Goal: Task Accomplishment & Management: Use online tool/utility

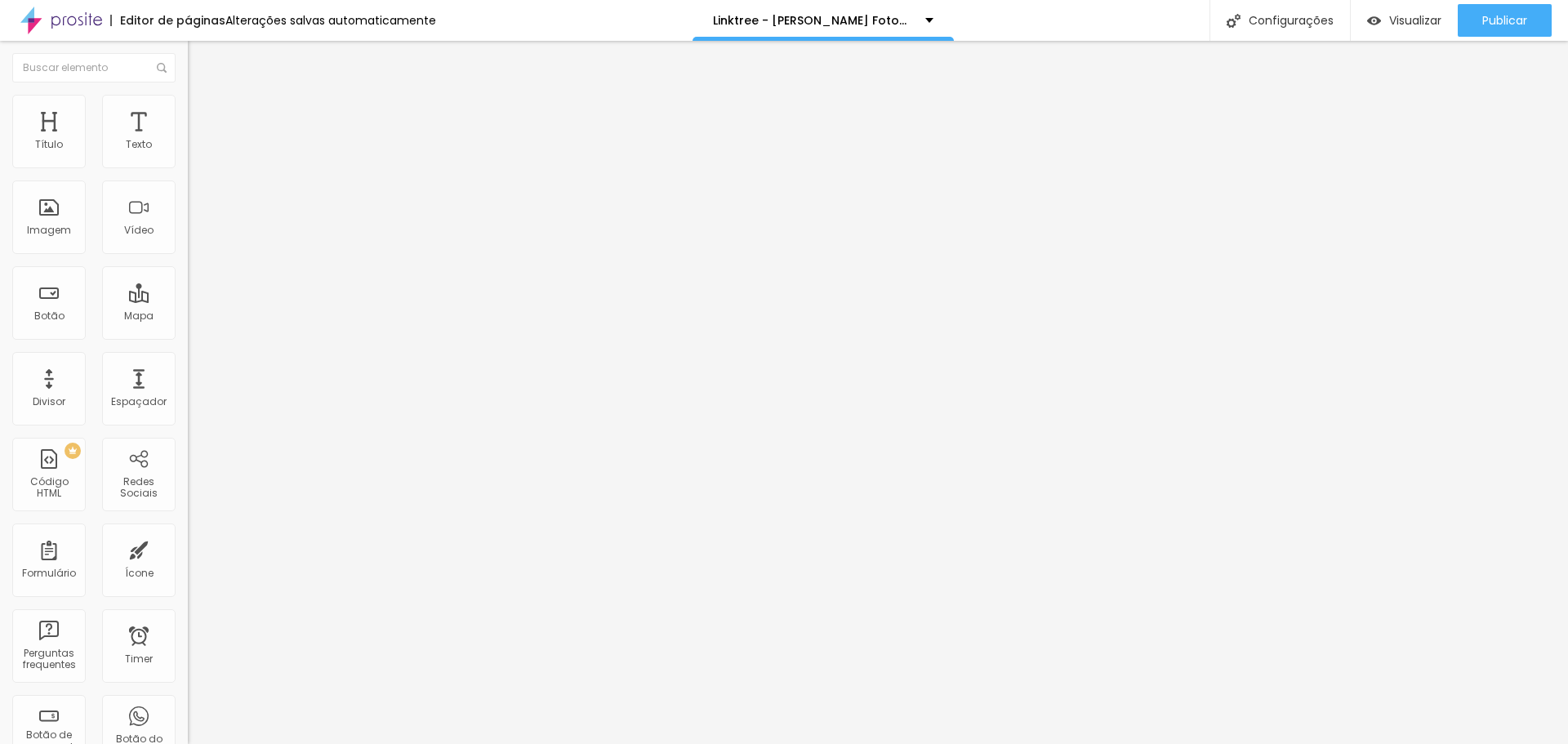
click at [188, 162] on div at bounding box center [281, 156] width 188 height 13
click at [188, 107] on li "Estilo" at bounding box center [281, 102] width 188 height 16
type input "20"
type input "19"
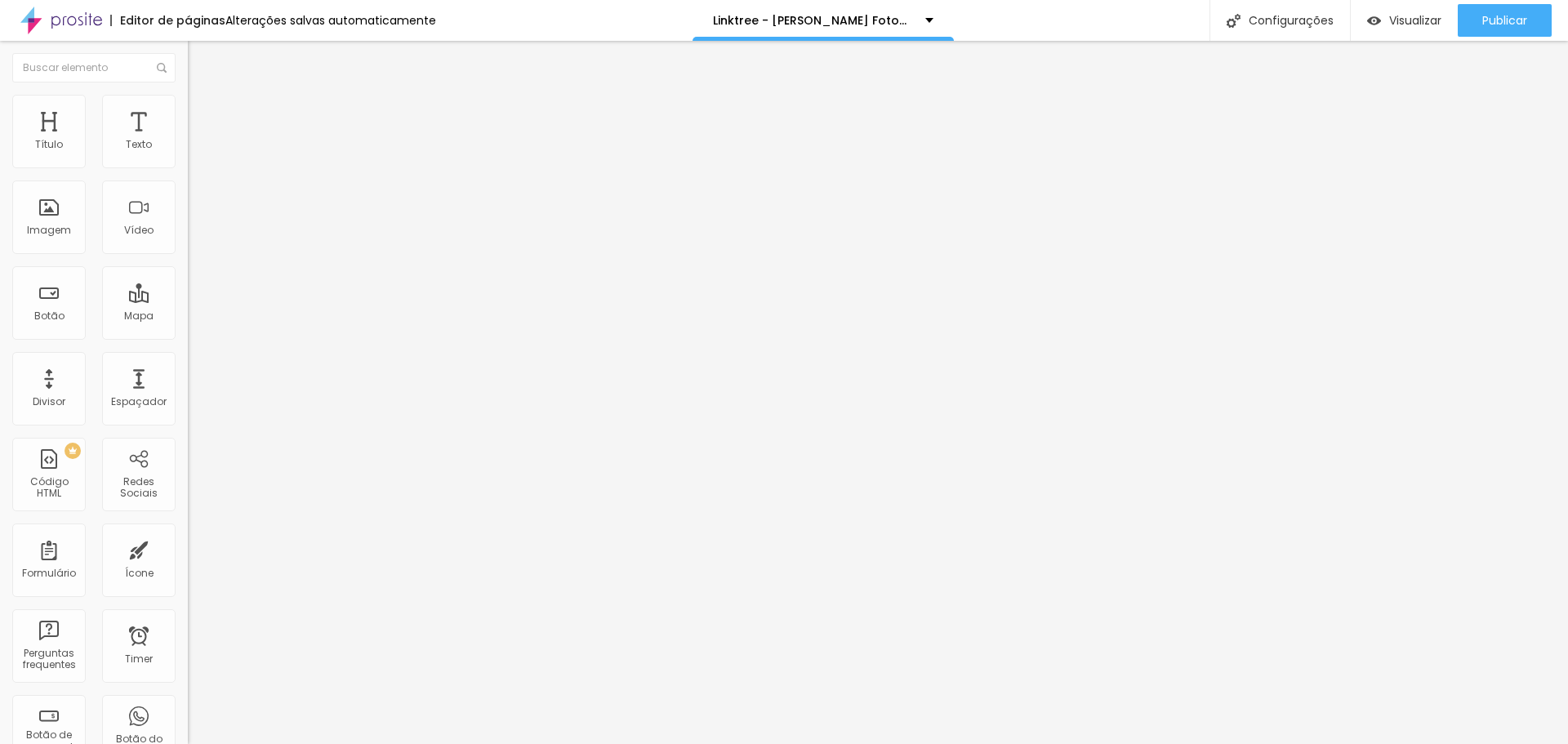
type input "19"
type input "18"
type input "17"
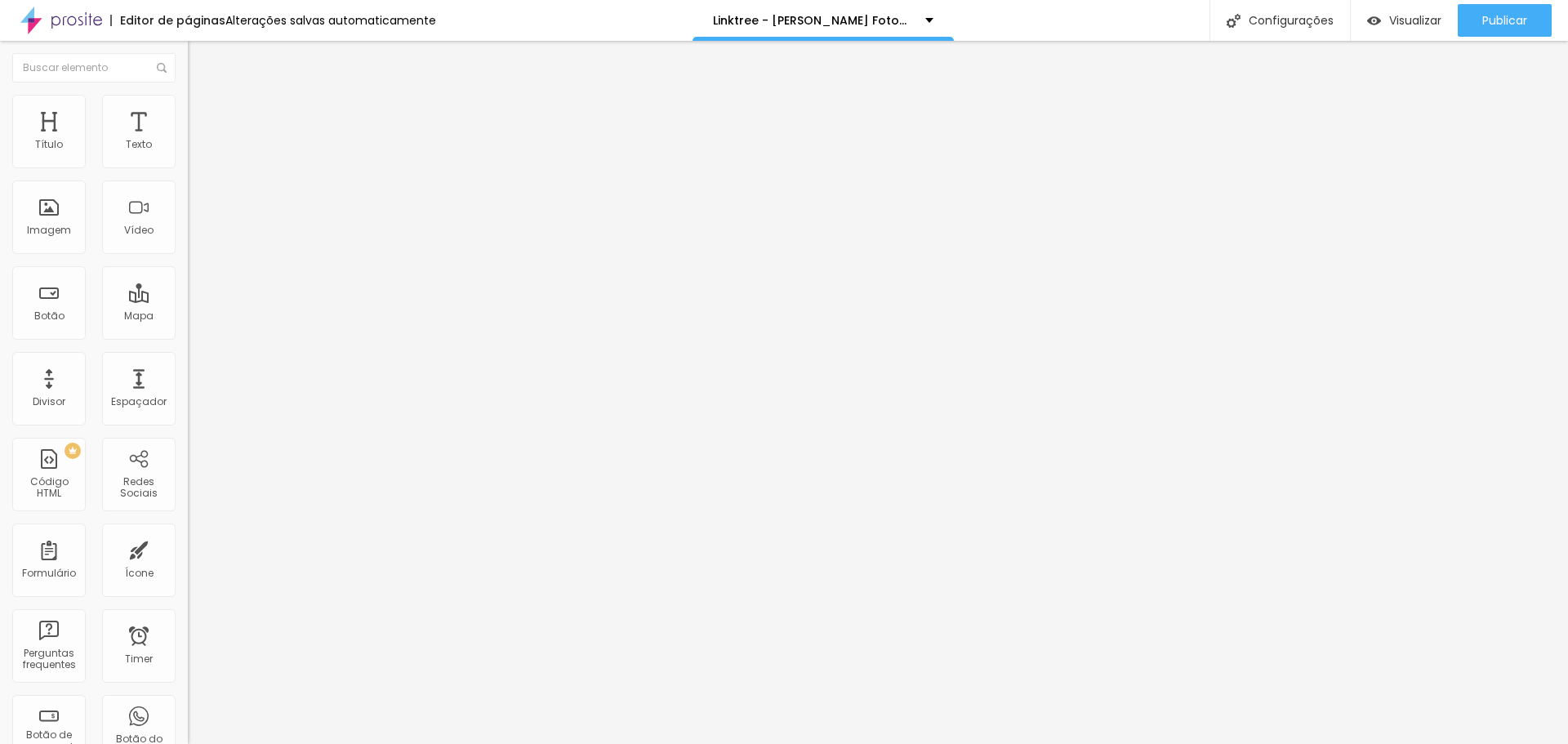
type input "16"
type input "15"
type input "14"
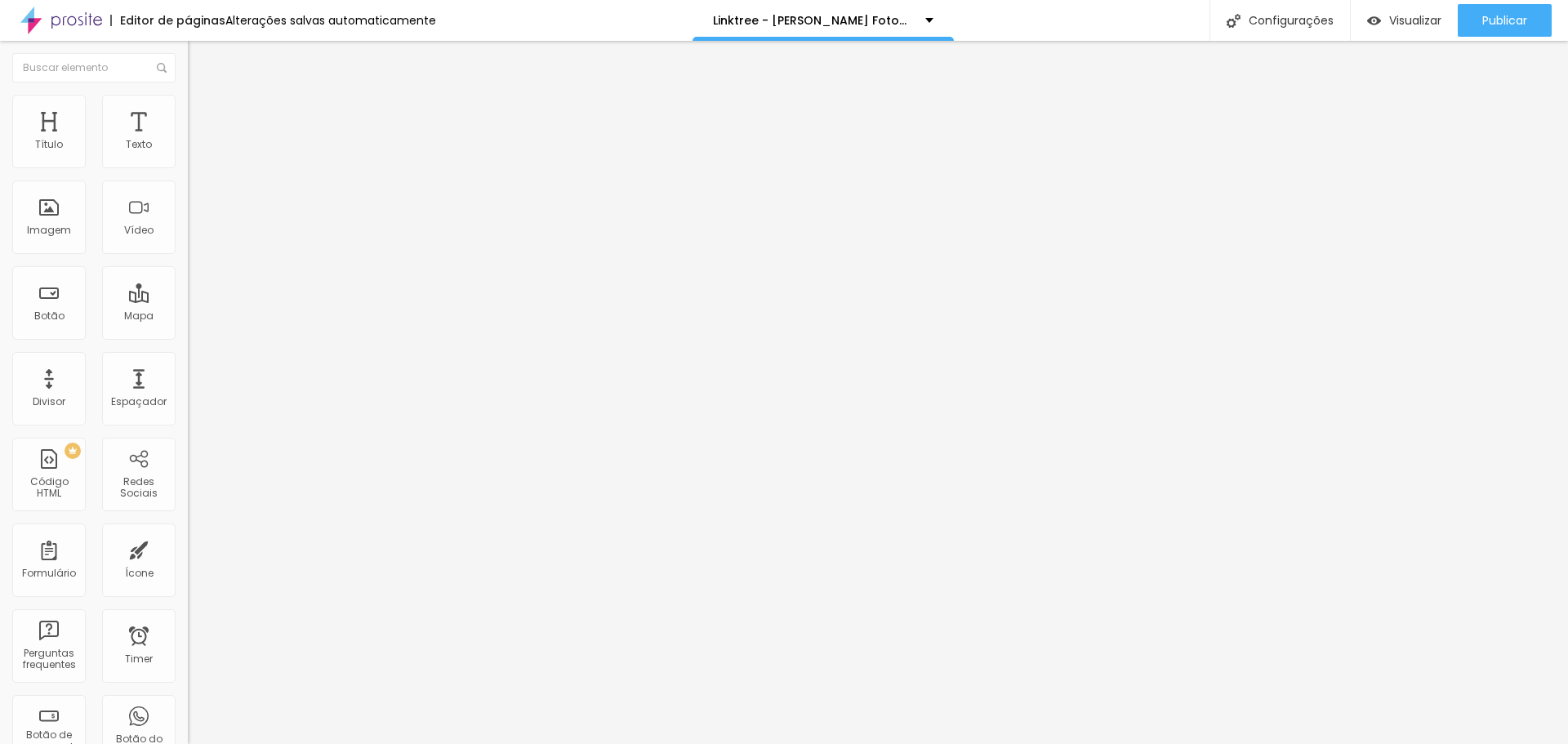
drag, startPoint x: 60, startPoint y: 177, endPoint x: 0, endPoint y: 191, distance: 61.6
type input "14"
click at [188, 167] on input "range" at bounding box center [240, 161] width 106 height 13
type input "8"
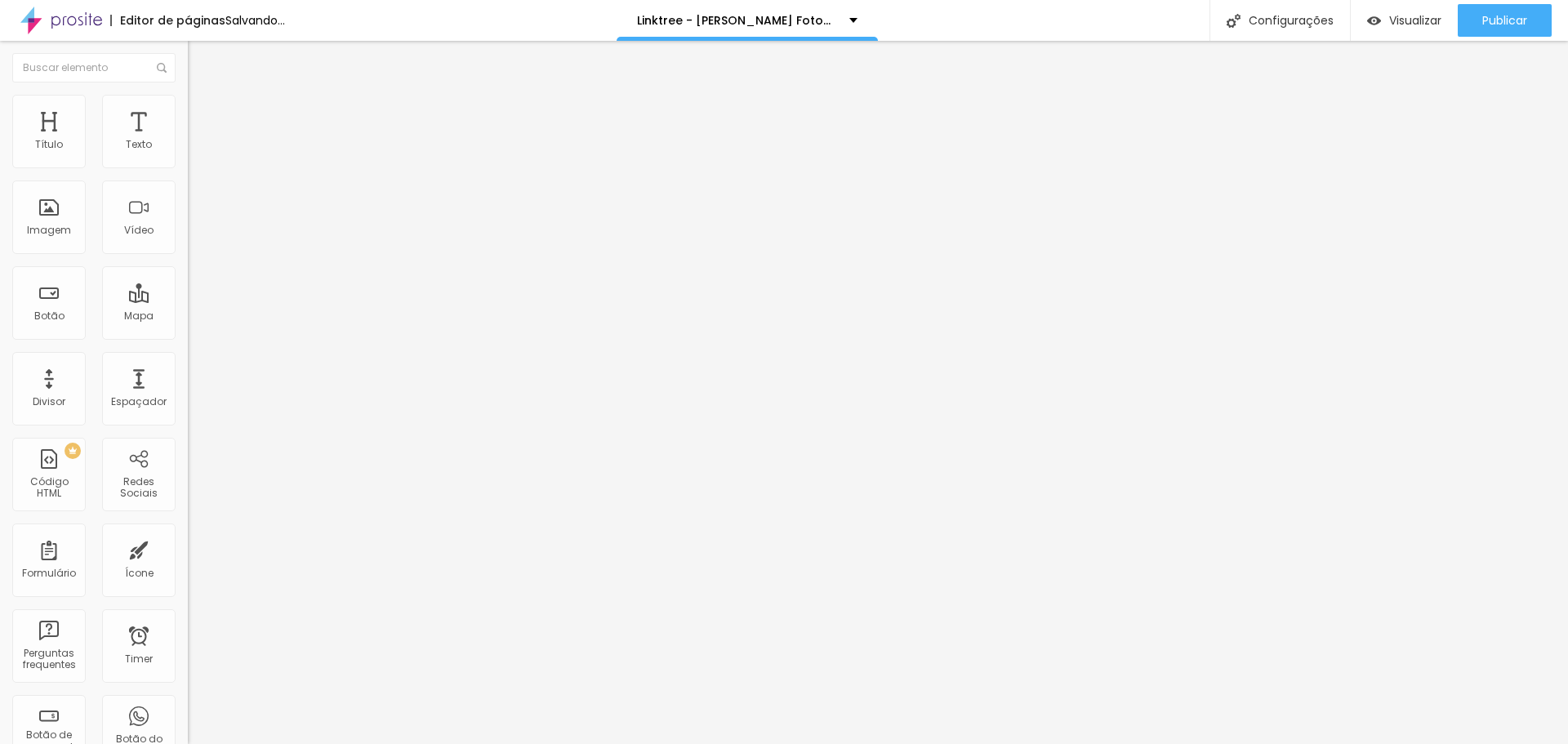
type input "7"
type input "6"
type input "5"
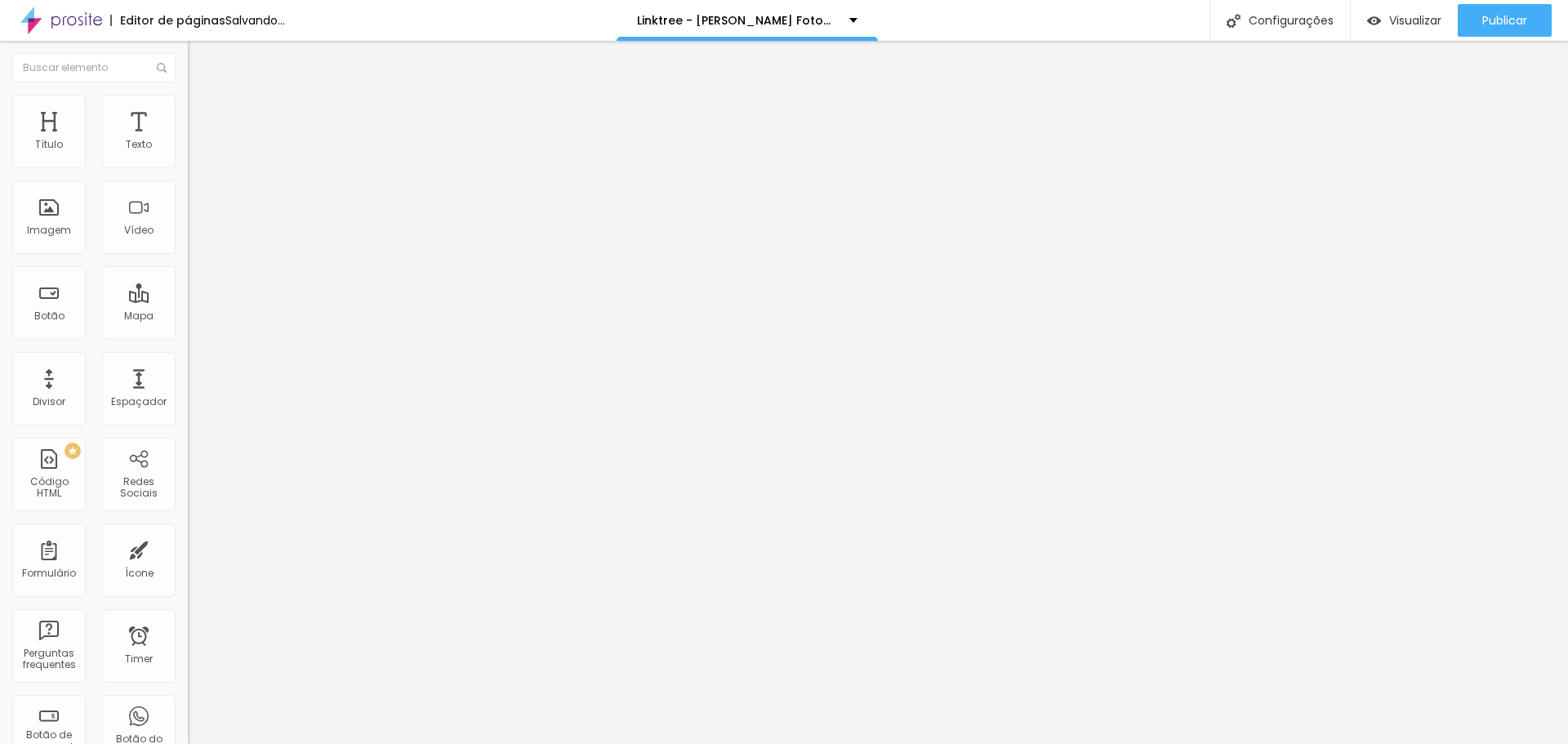
drag, startPoint x: 38, startPoint y: 221, endPoint x: 0, endPoint y: 224, distance: 38.1
type input "5"
click at [188, 209] on input "range" at bounding box center [240, 202] width 106 height 13
type input "8"
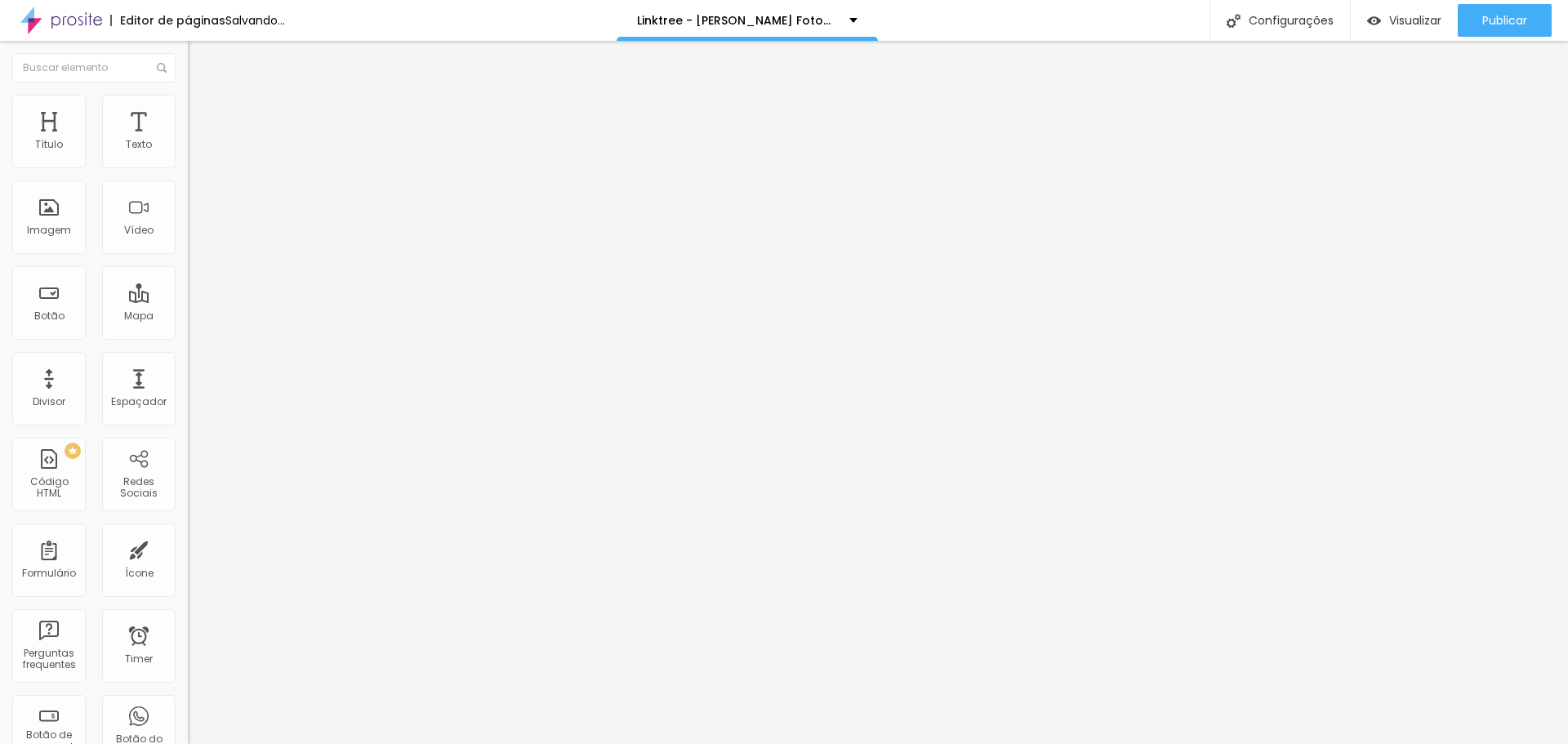
type input "7"
type input "6"
type input "5"
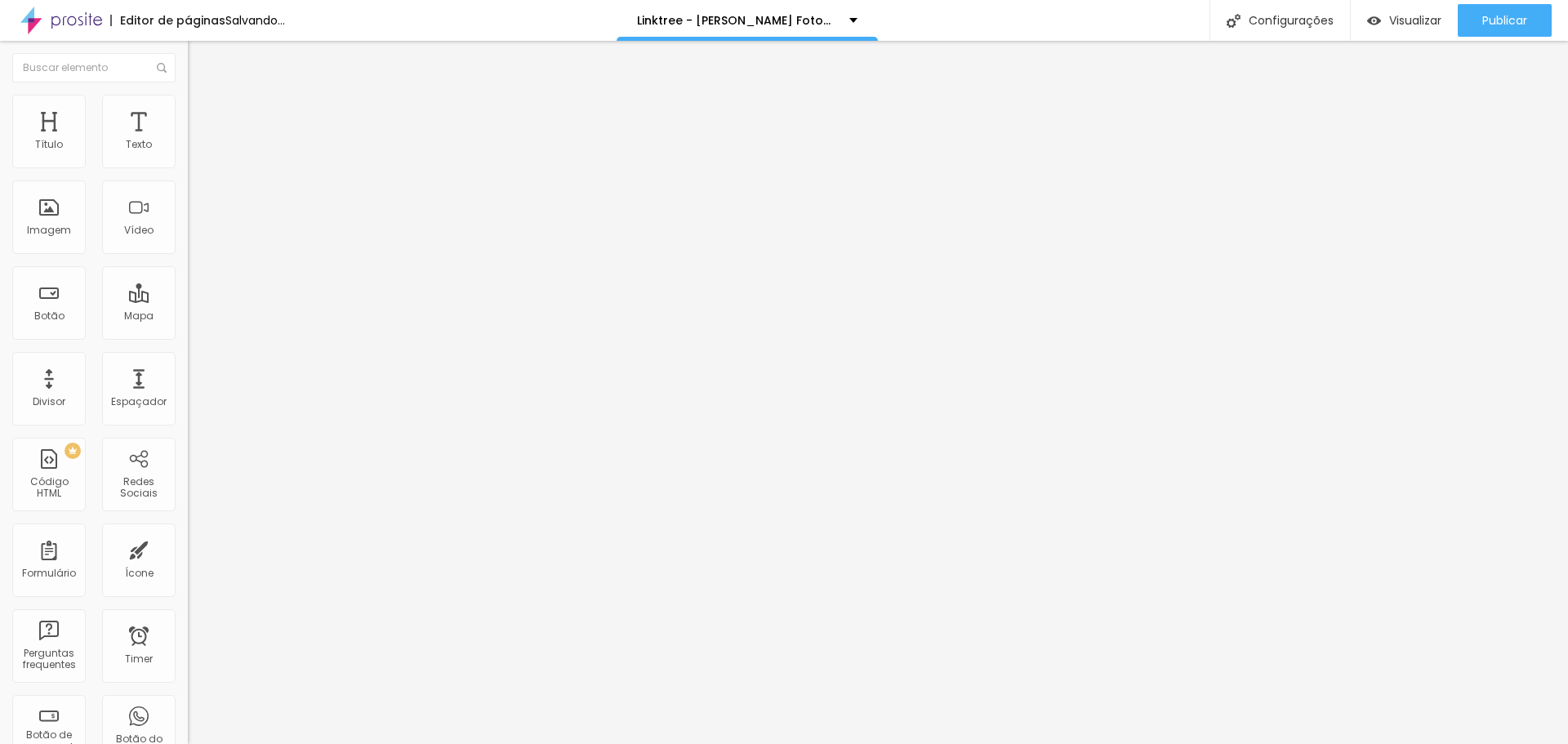
type input "5"
type input "4"
type input "3"
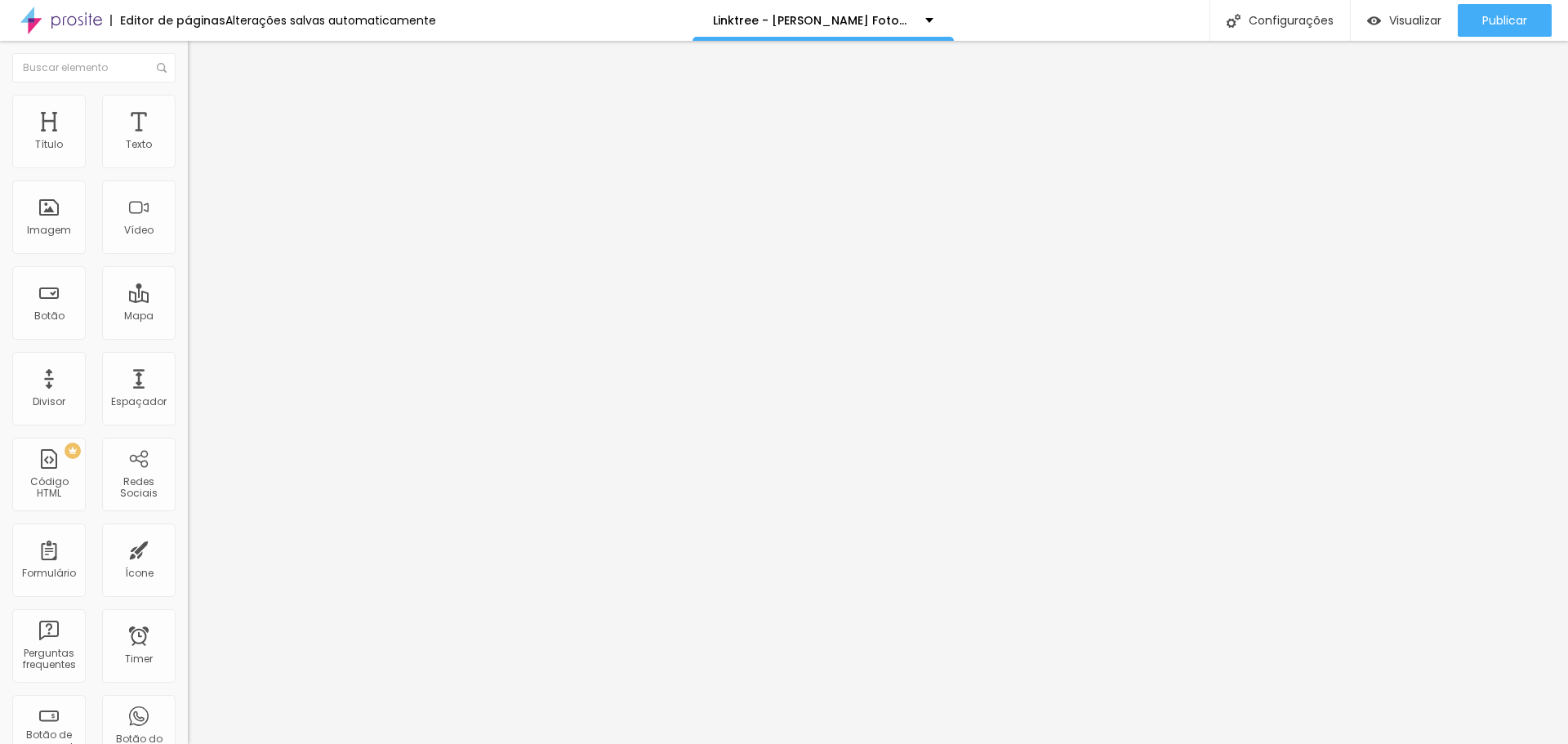
type input "2"
type input "1"
type input "0"
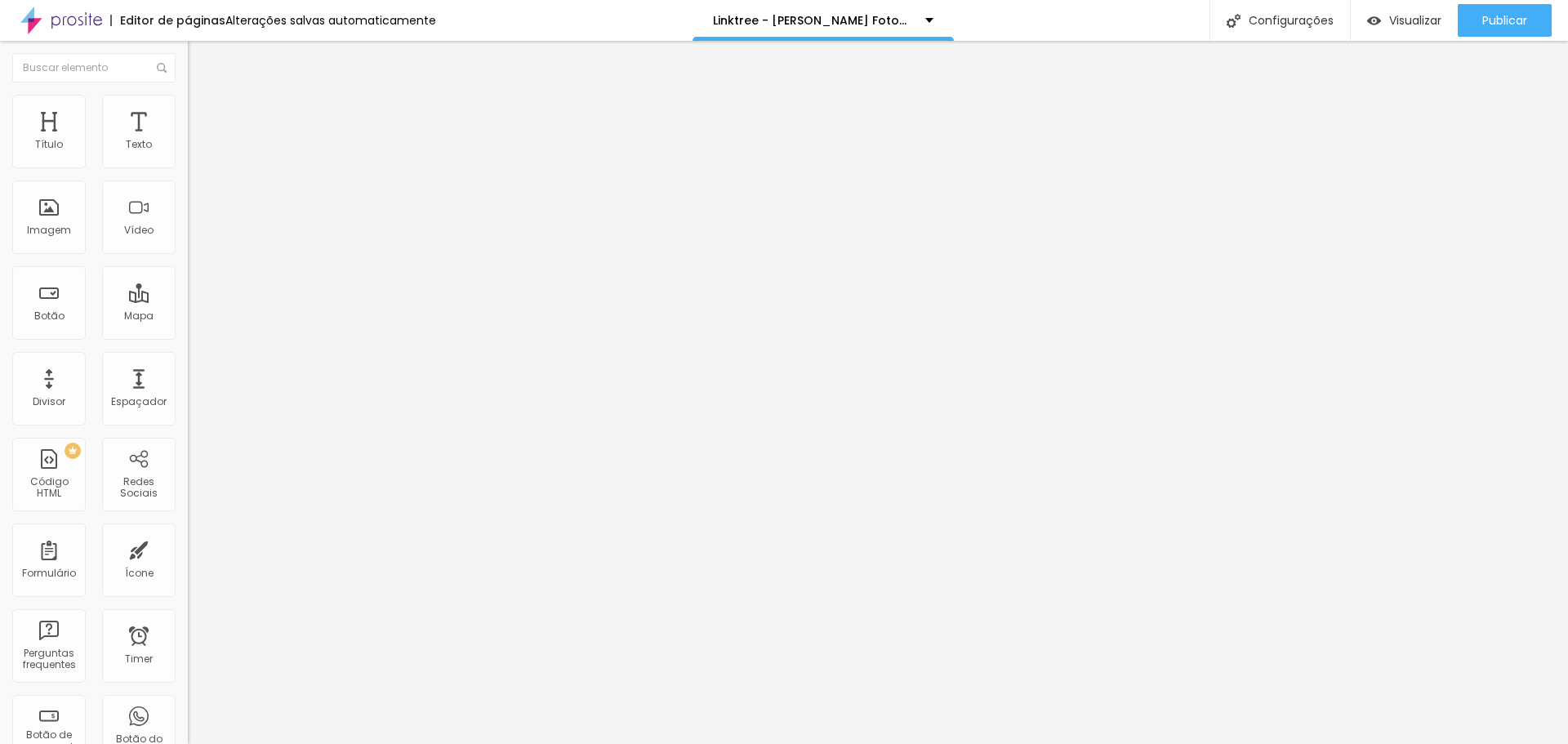
type input "0"
type input "1"
type input "2"
drag, startPoint x: 64, startPoint y: 265, endPoint x: 30, endPoint y: 266, distance: 34.0
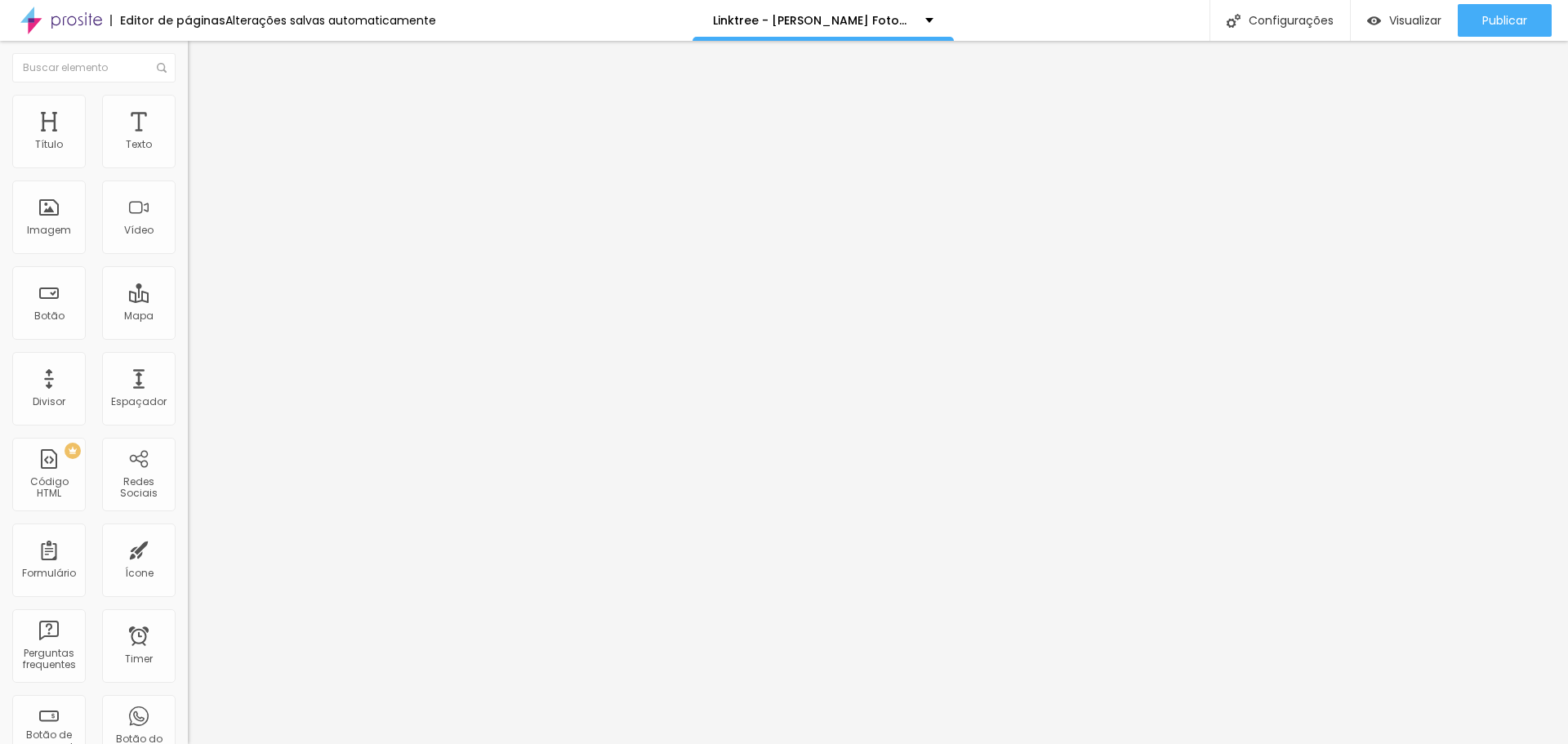
type input "2"
click at [188, 251] on input "range" at bounding box center [240, 243] width 106 height 13
drag, startPoint x: 134, startPoint y: 113, endPoint x: 126, endPoint y: 114, distance: 8.1
click at [203, 115] on span "Avançado" at bounding box center [230, 122] width 54 height 14
click at [203, 96] on span "Conteúdo" at bounding box center [228, 90] width 51 height 14
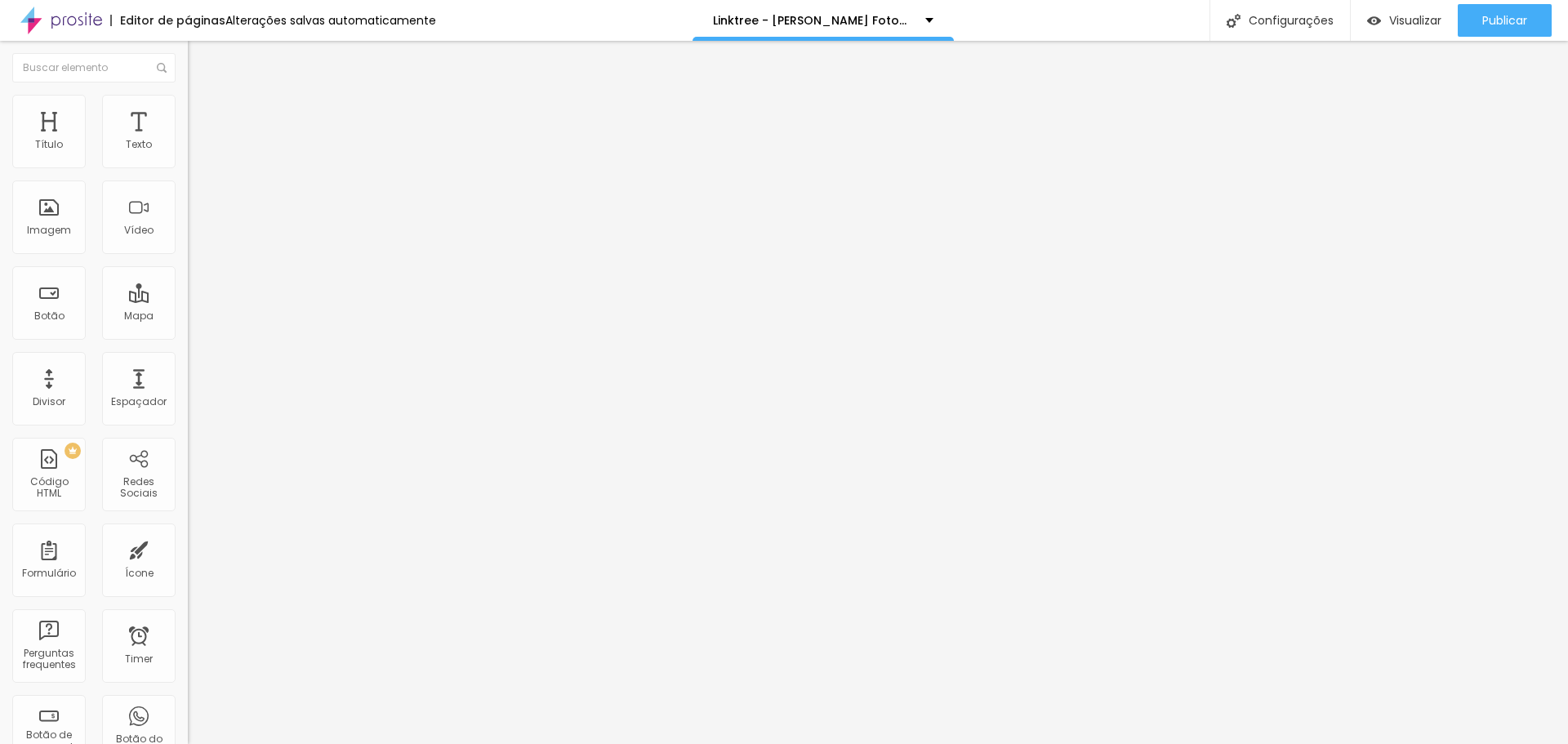
click at [194, 237] on icon "button" at bounding box center [199, 232] width 10 height 10
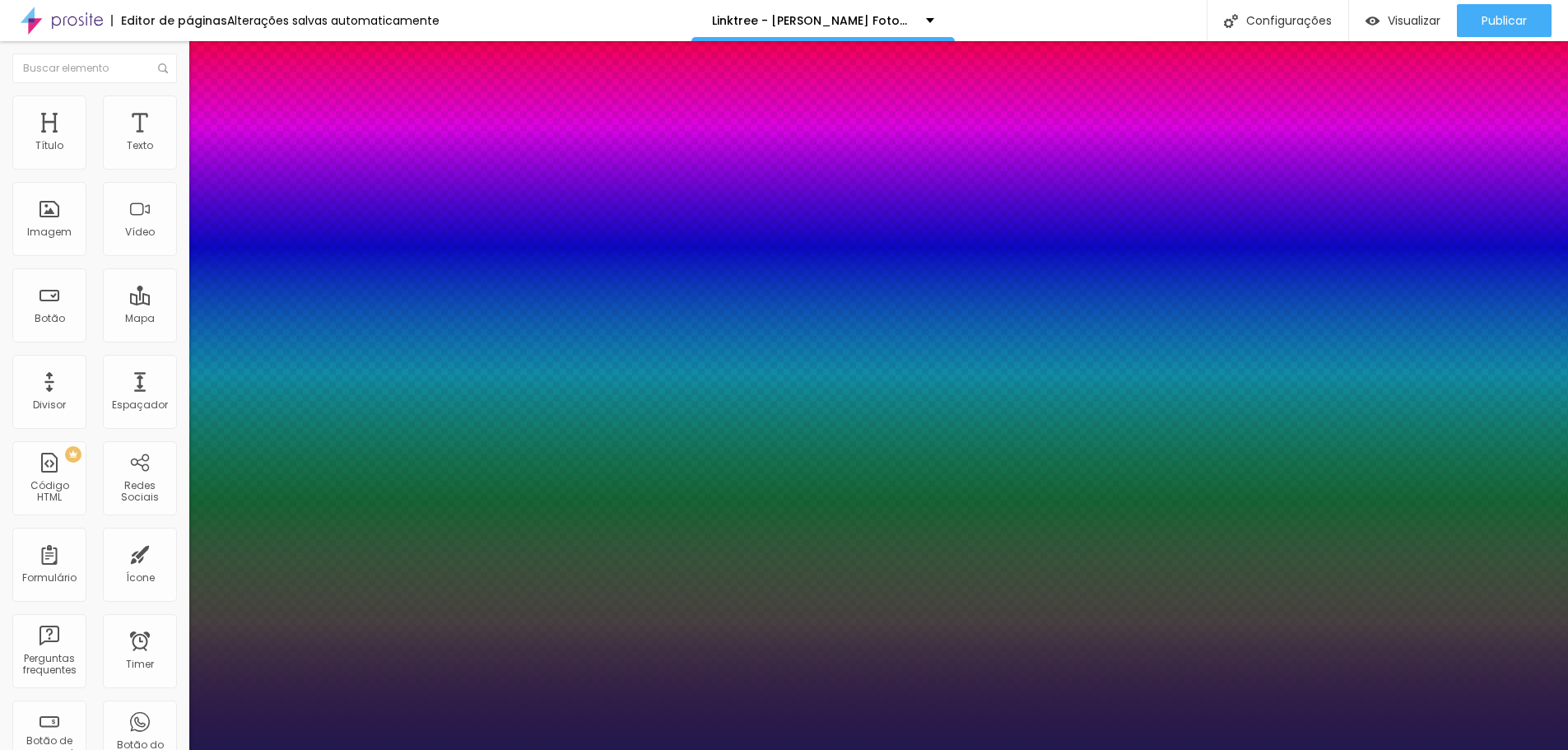
type input "1"
type input "29"
type input "1"
type input "28"
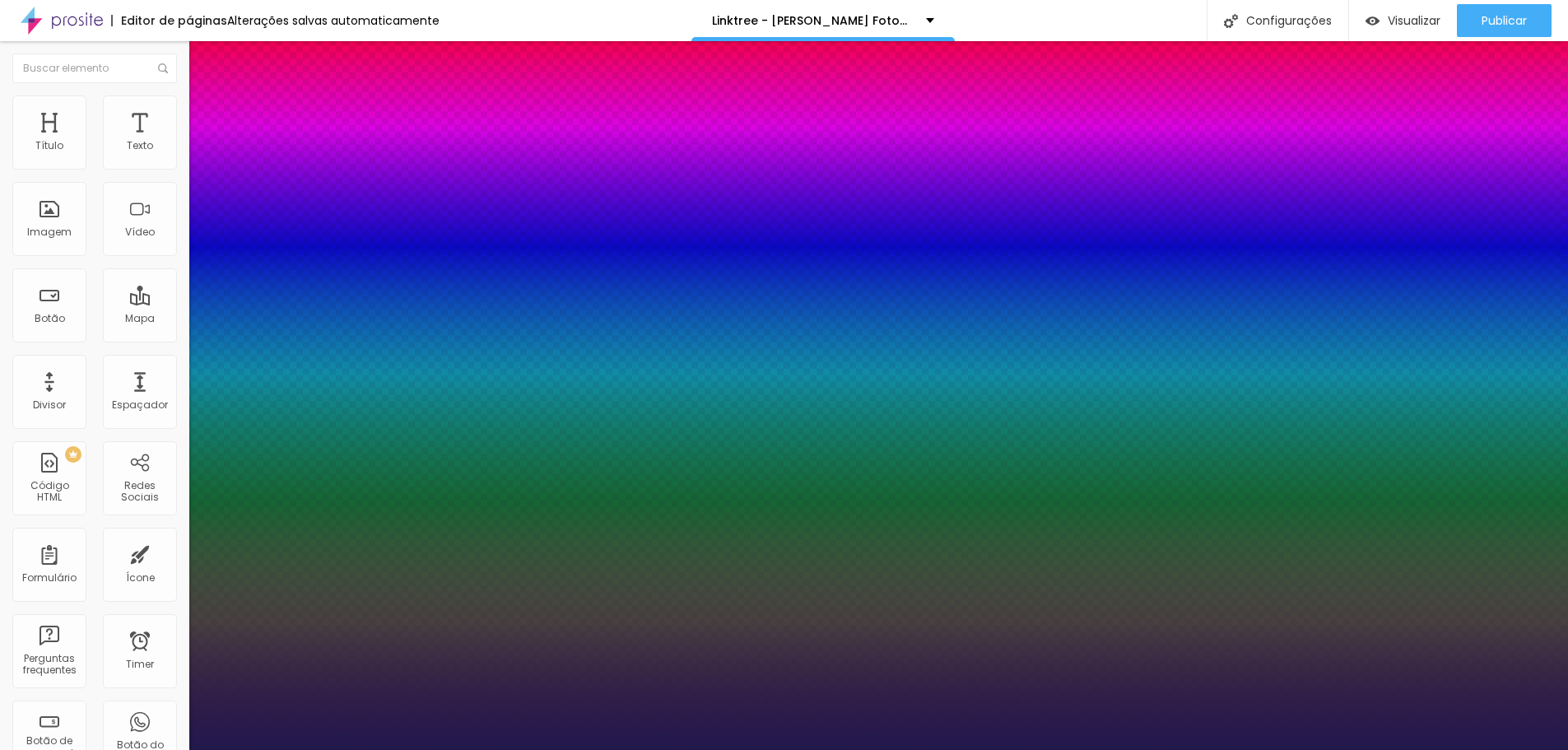
type input "28"
type input "1"
type input "26"
type input "1"
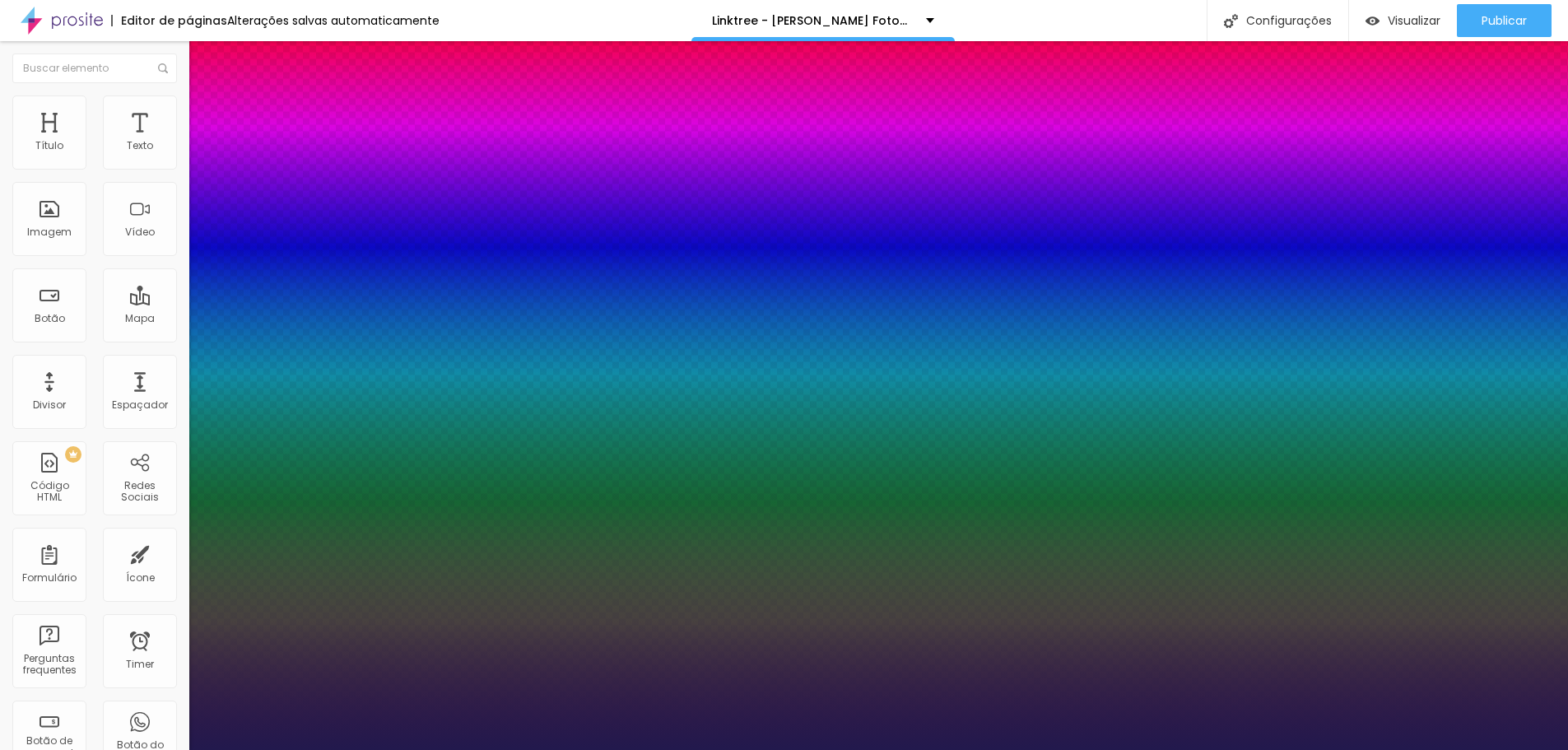
type input "24"
type input "1"
type input "23"
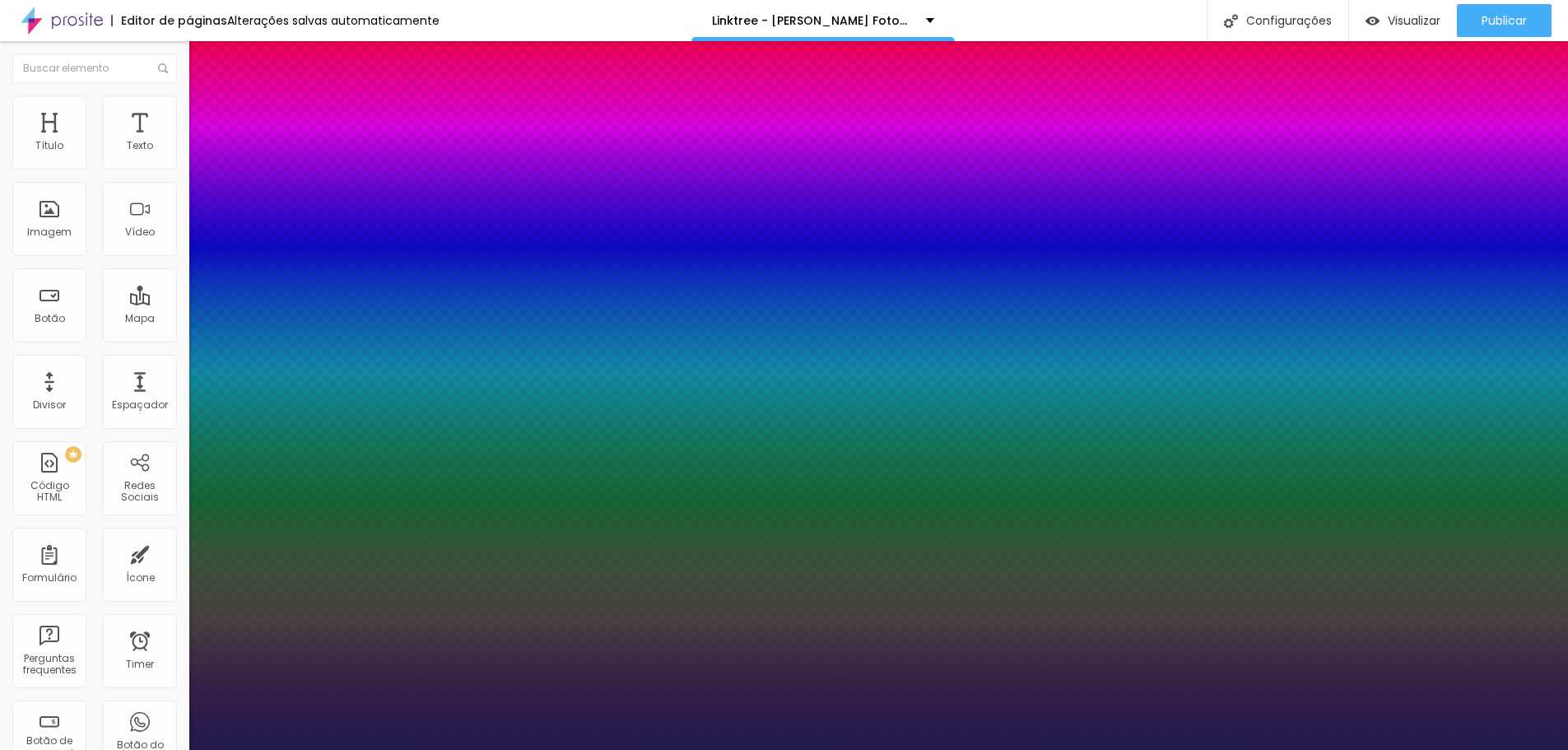
type input "1"
type input "22"
type input "1"
type input "22"
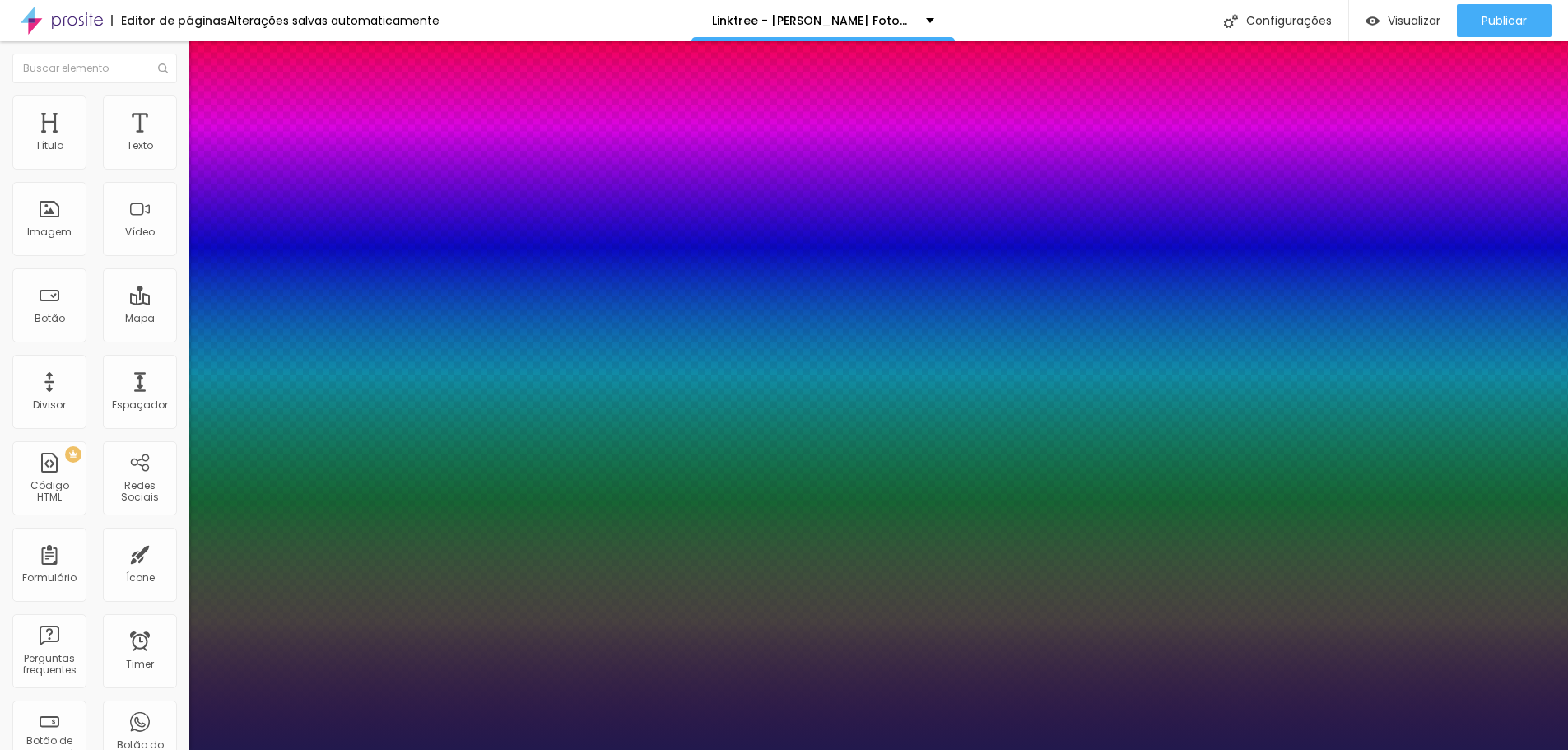
type input "1"
click at [609, 749] on div at bounding box center [784, 750] width 1568 height 0
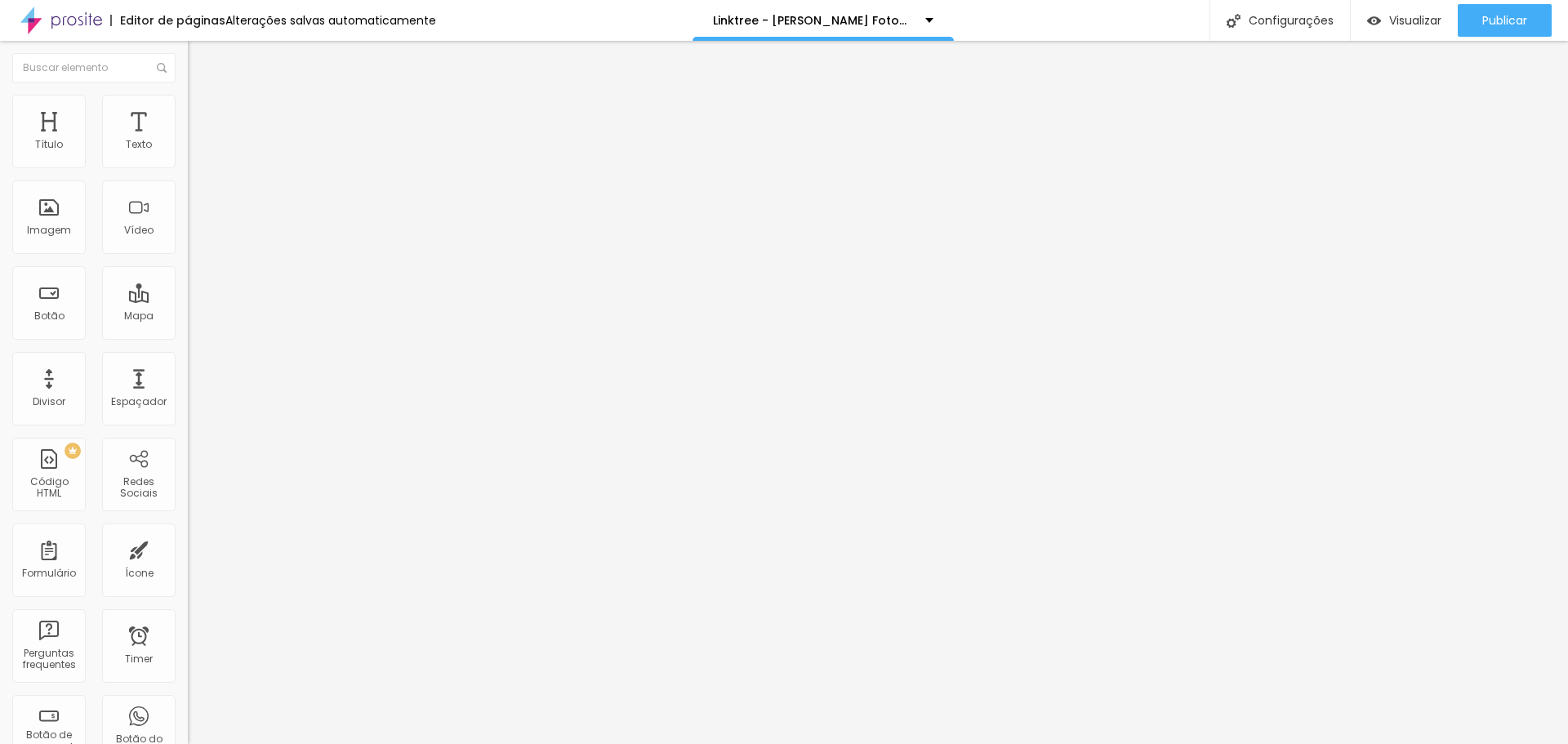
click at [188, 234] on div at bounding box center [281, 215] width 188 height 39
click at [188, 220] on img at bounding box center [194, 214] width 12 height 12
click at [188, 98] on img at bounding box center [194, 101] width 14 height 14
type input "38"
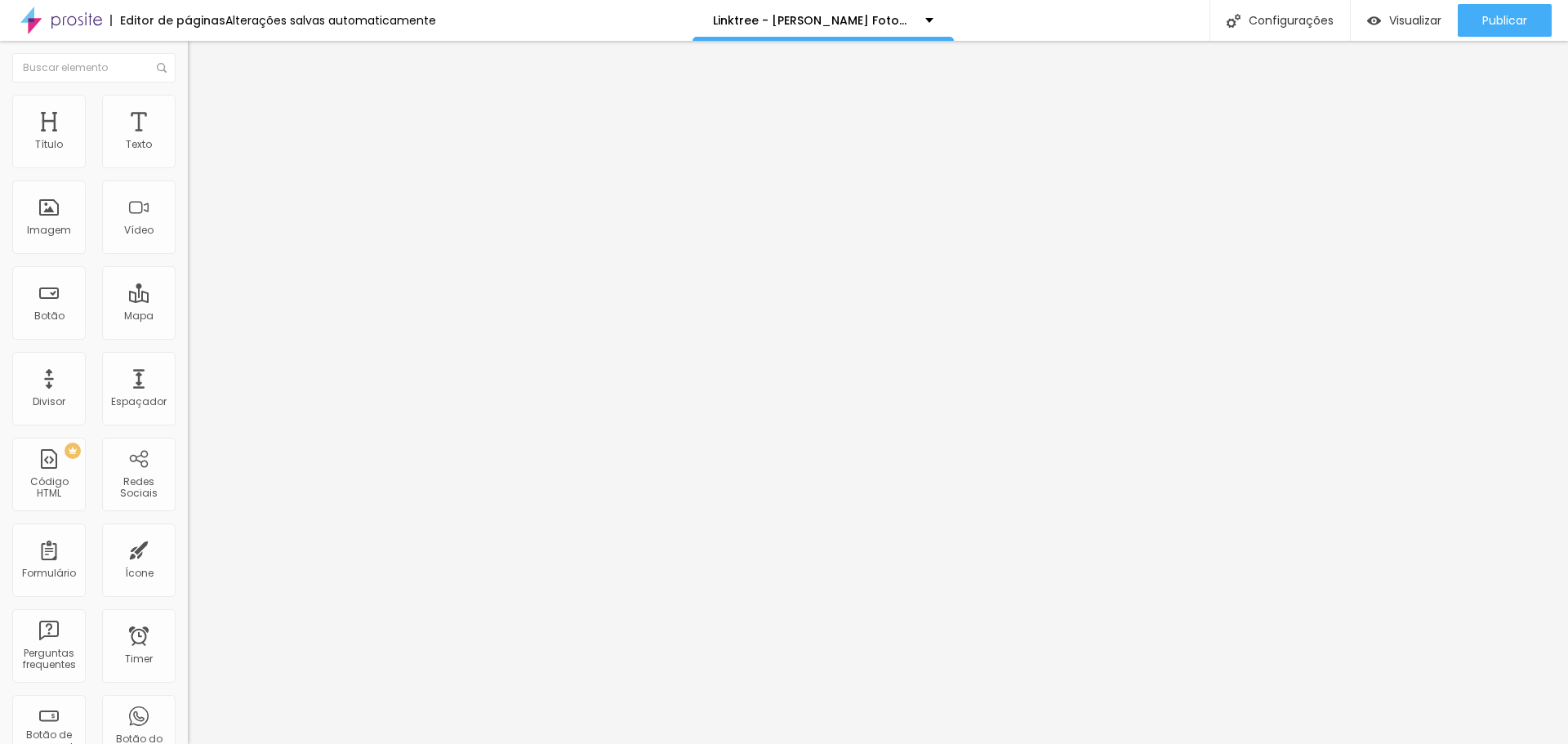
type input "56"
type input "64"
type input "71"
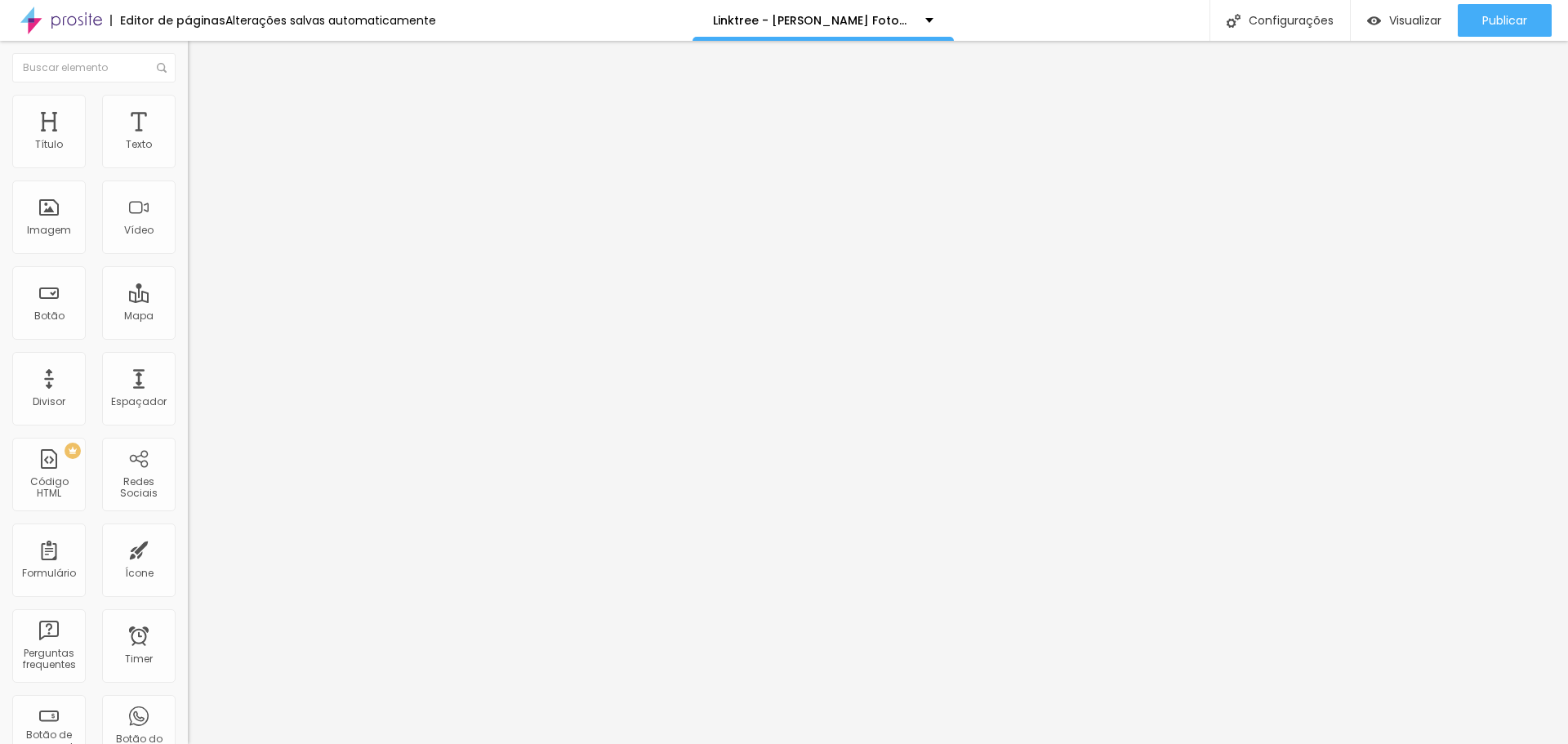
type input "71"
type input "87"
type input "104"
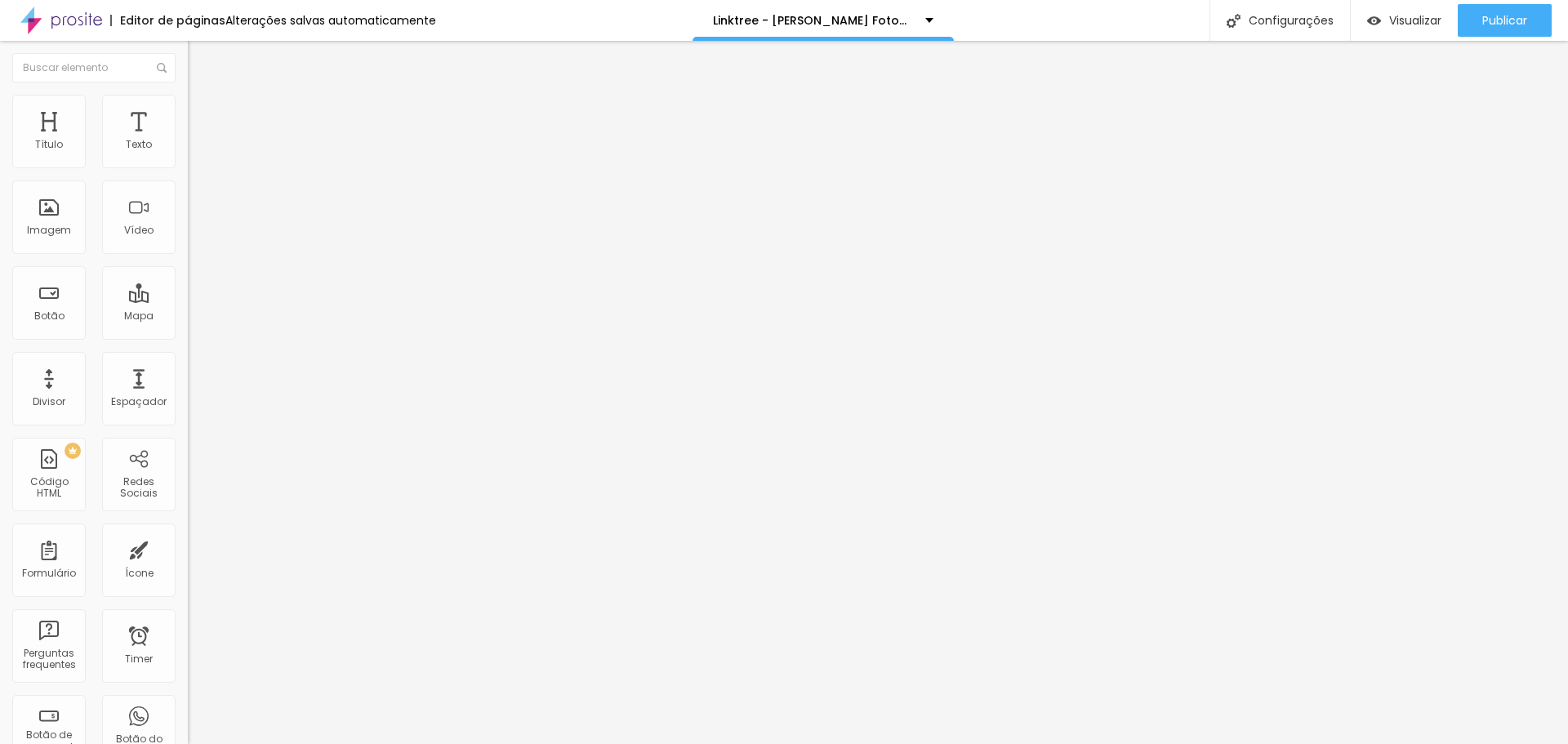
type input "112"
type input "120"
type input "130"
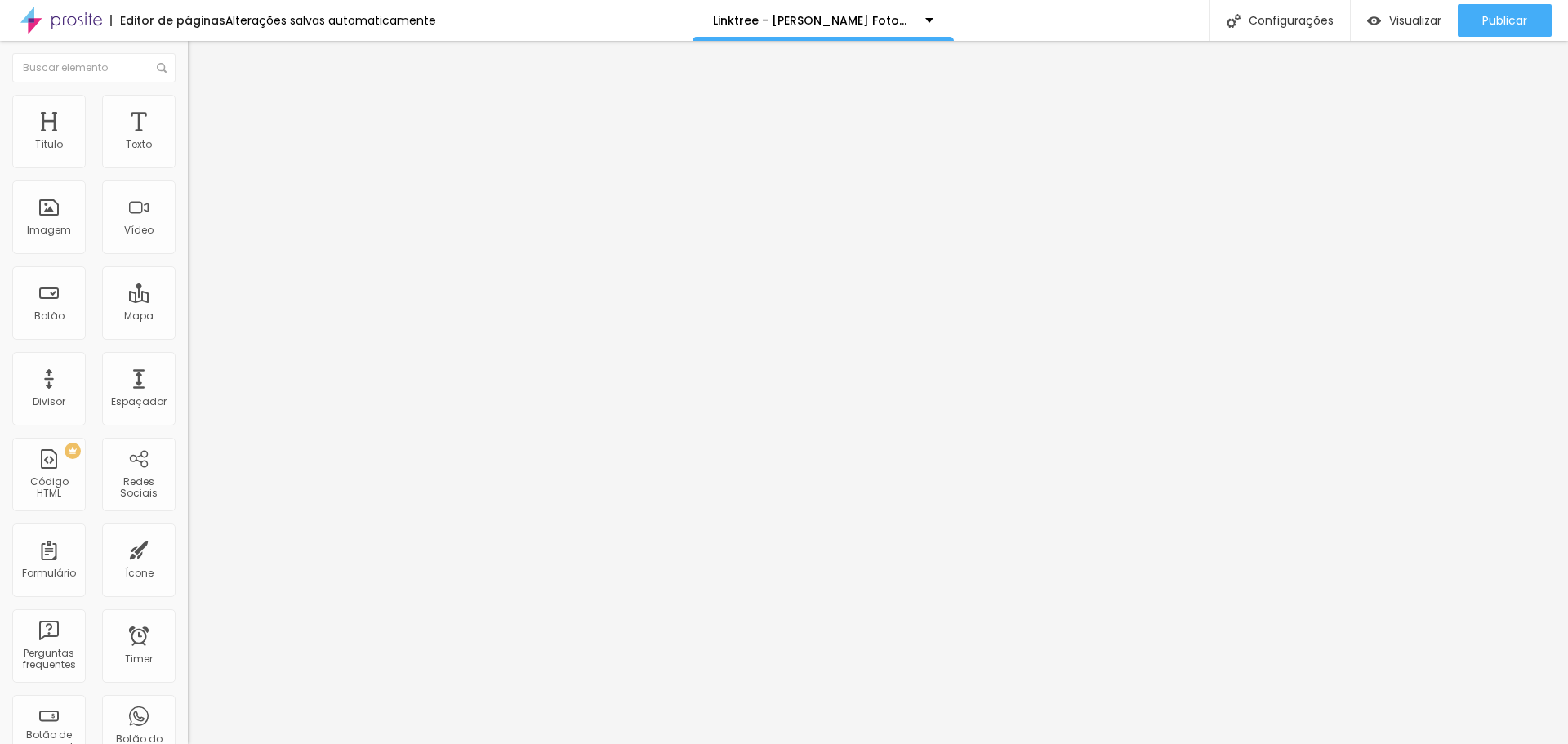
type input "130"
type input "140"
type input "145"
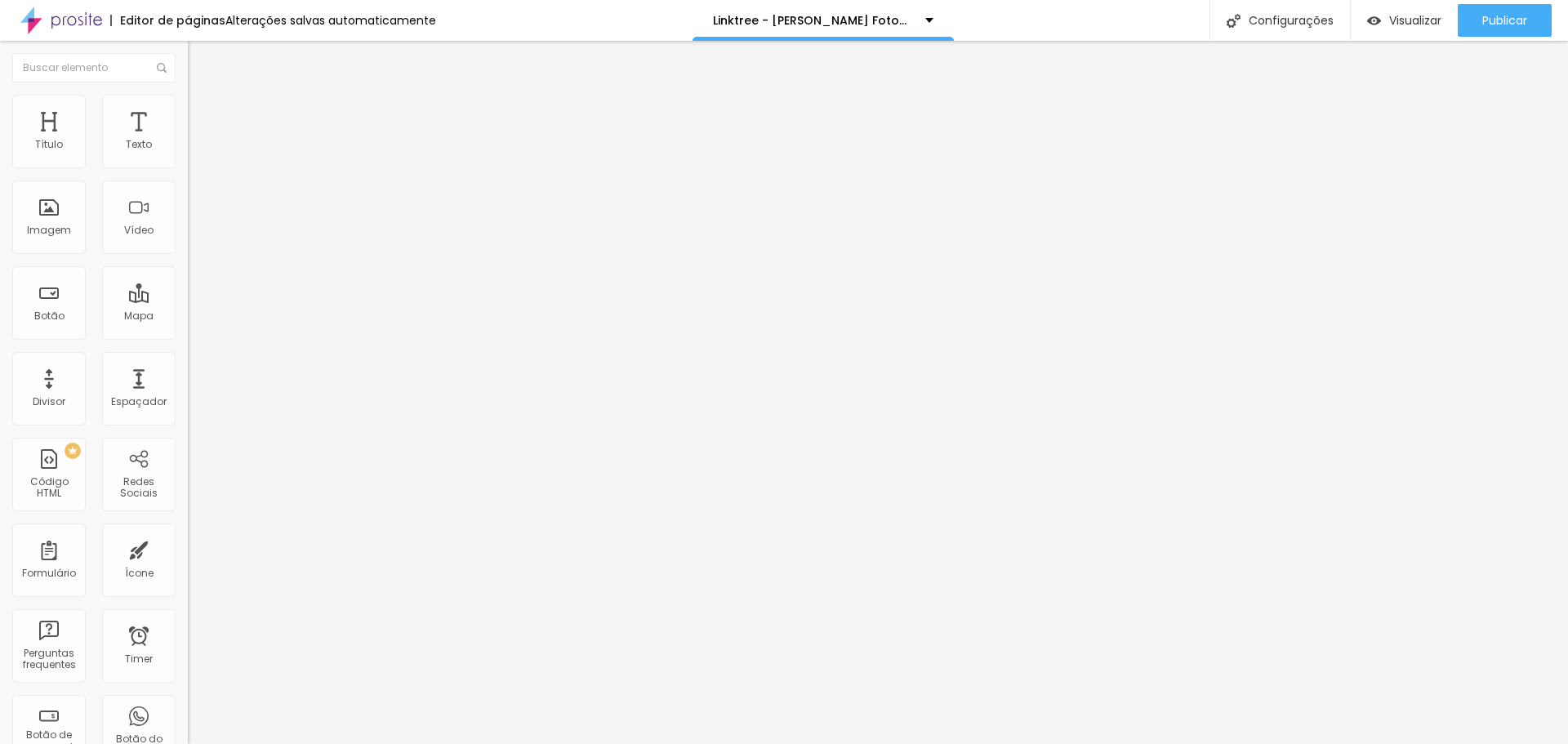
type input "148"
type input "150"
type input "151"
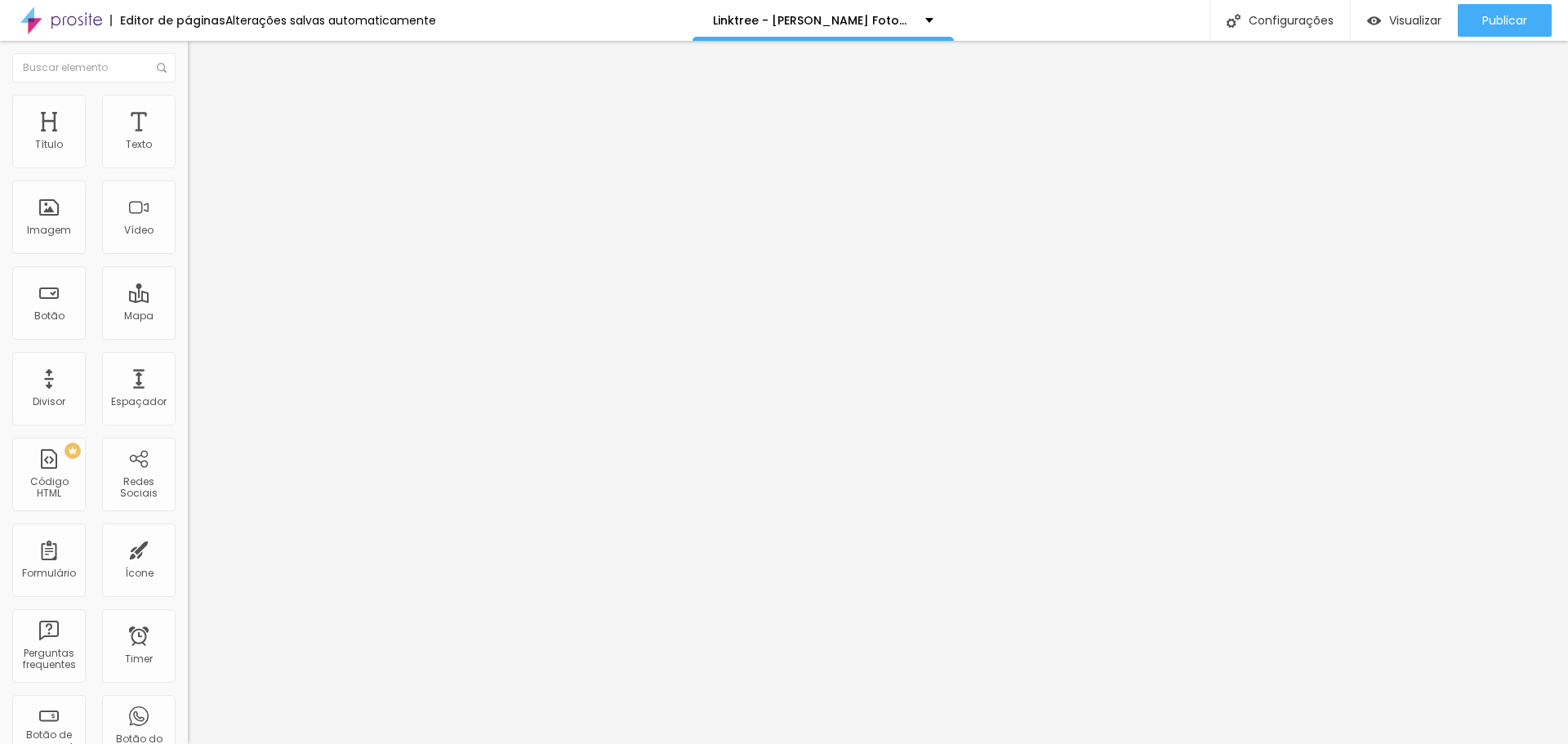
type input "151"
type input "153"
type input "155"
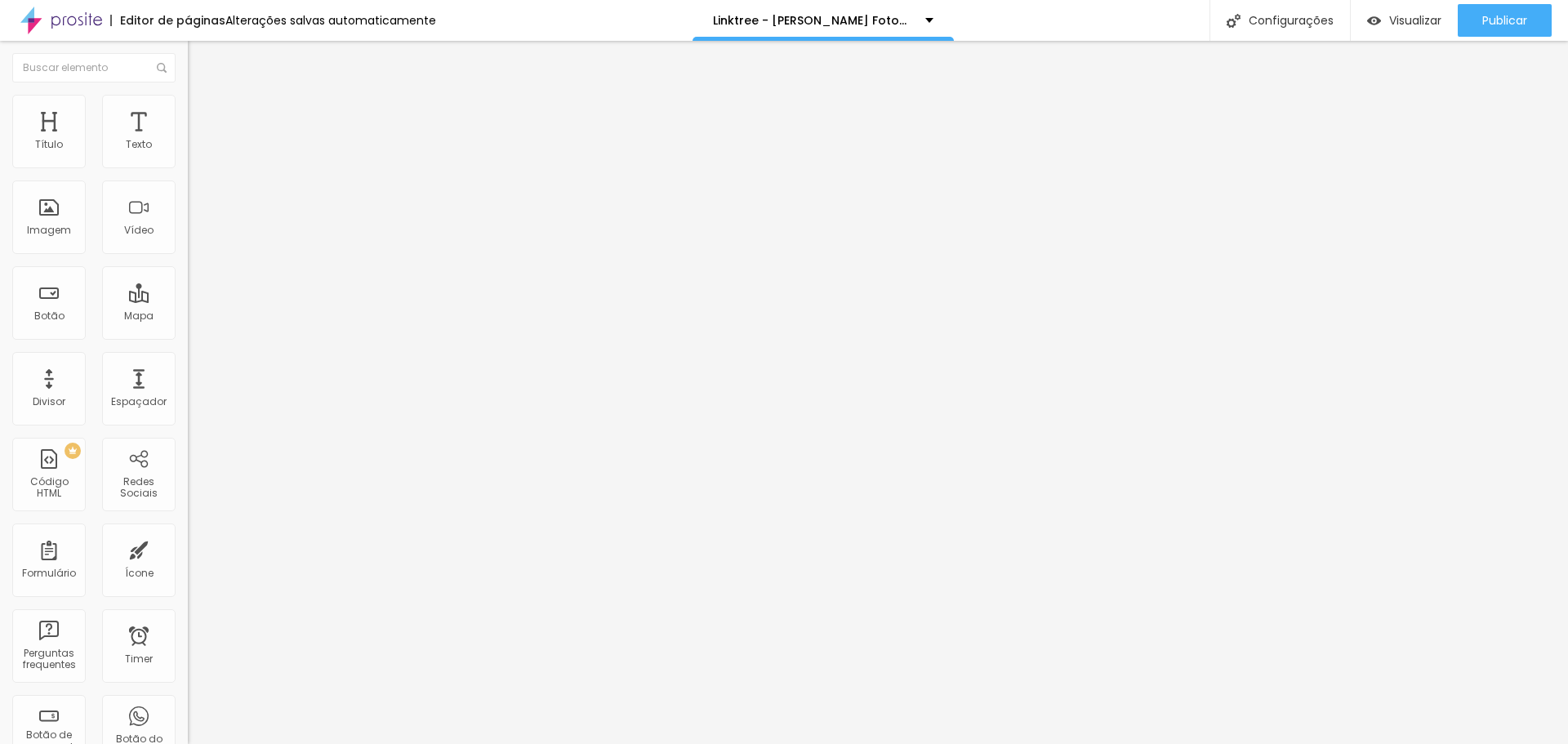
type input "151"
type input "145"
type input "138"
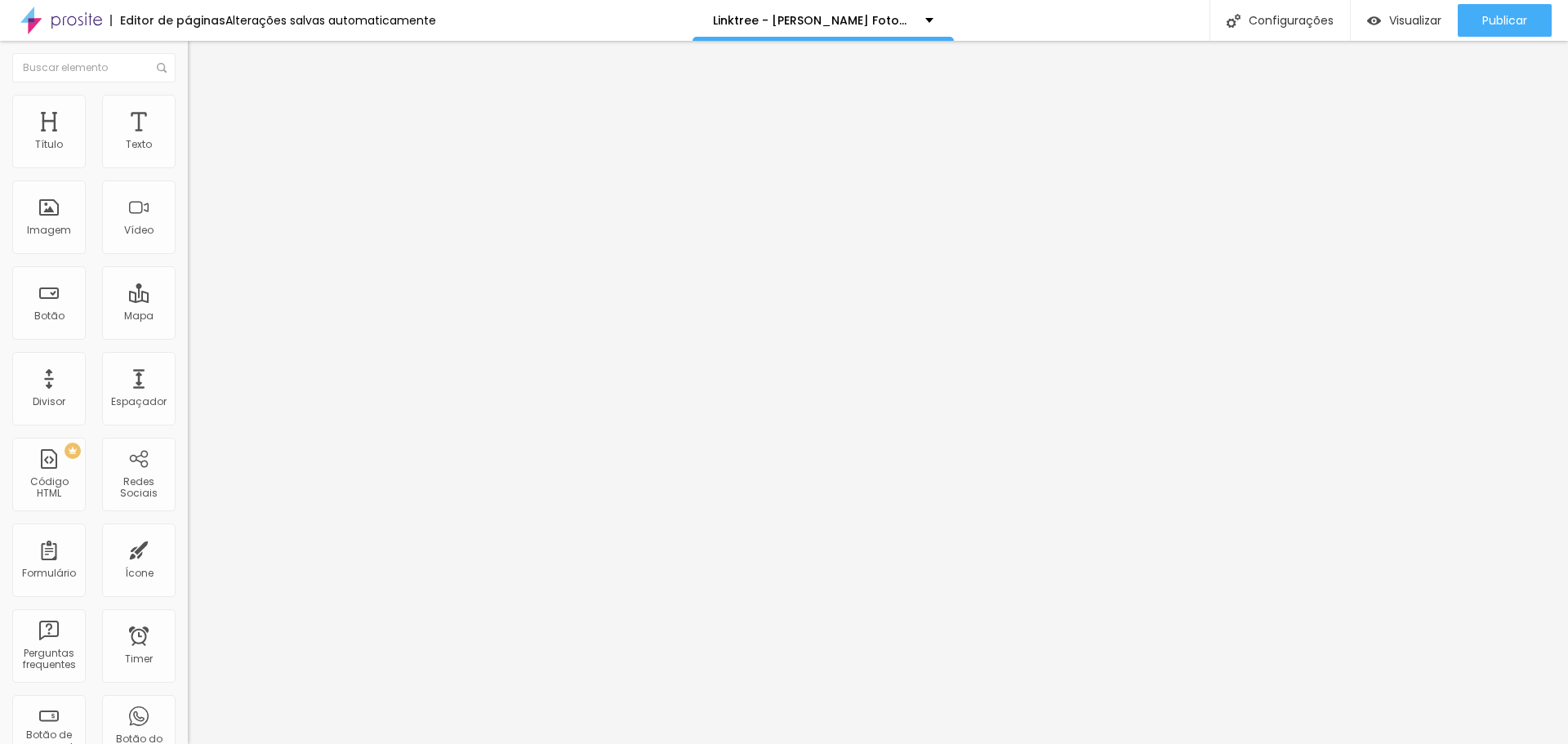
type input "138"
type input "132"
type input "125"
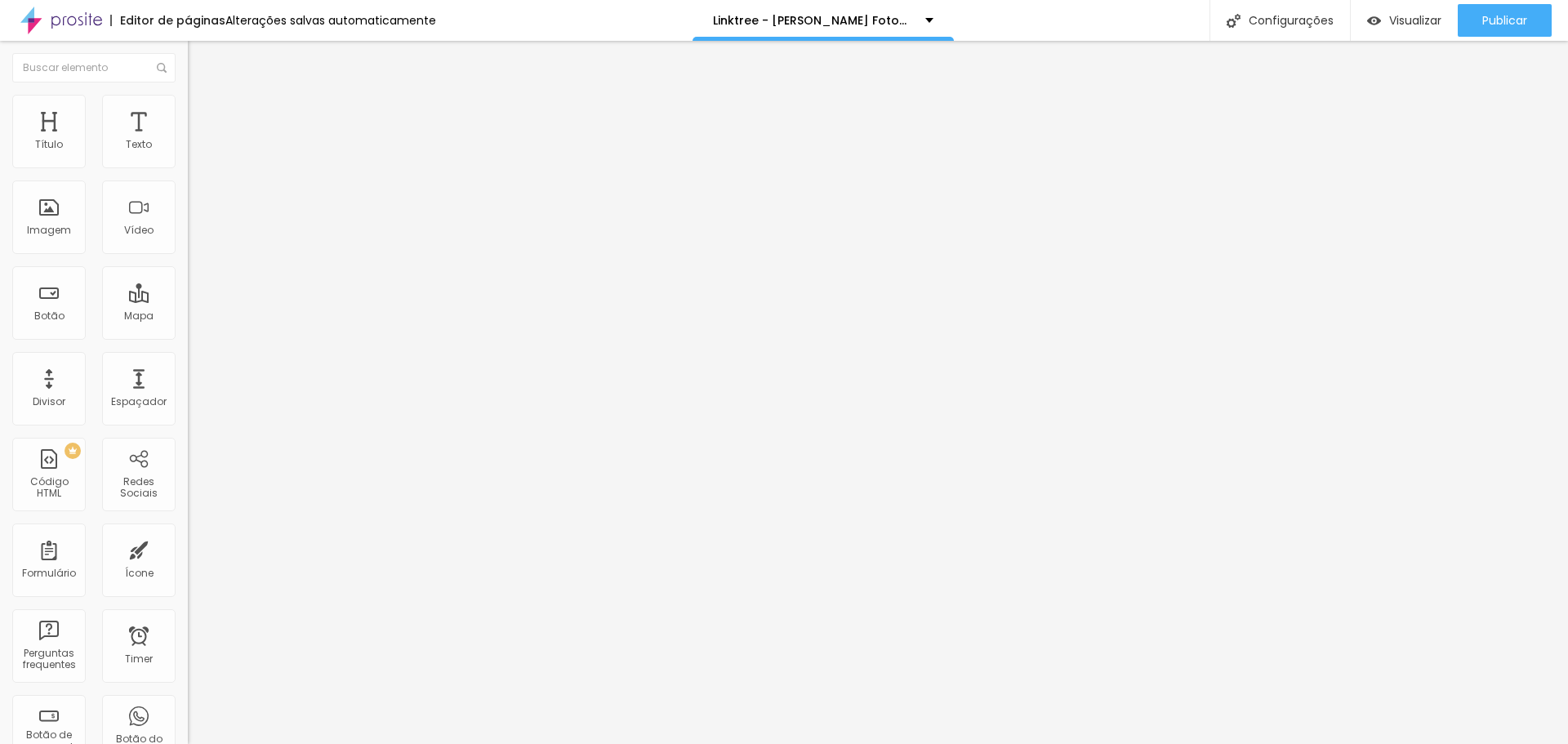
type input "118"
type input "114"
type input "107"
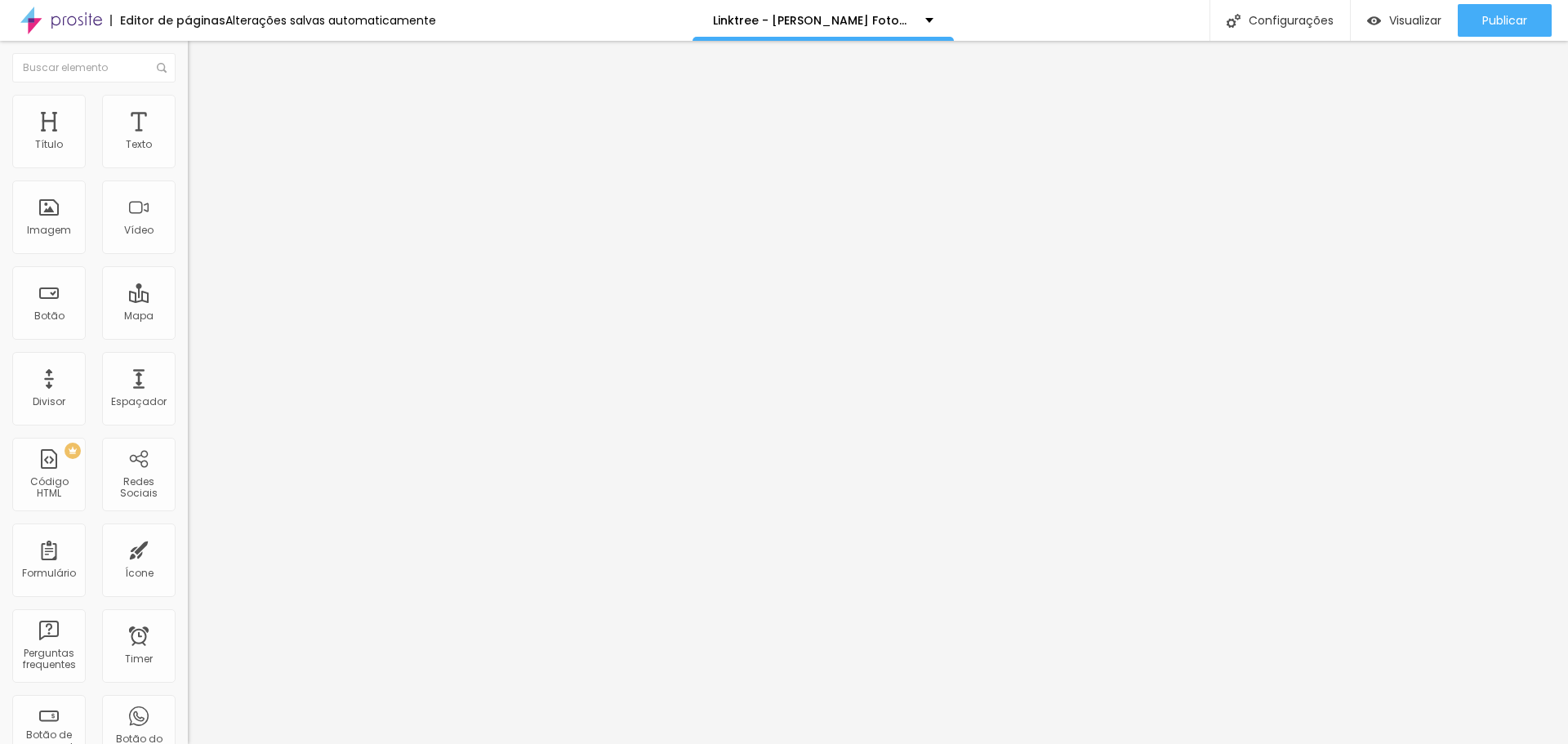
type input "107"
type input "105"
type input "104"
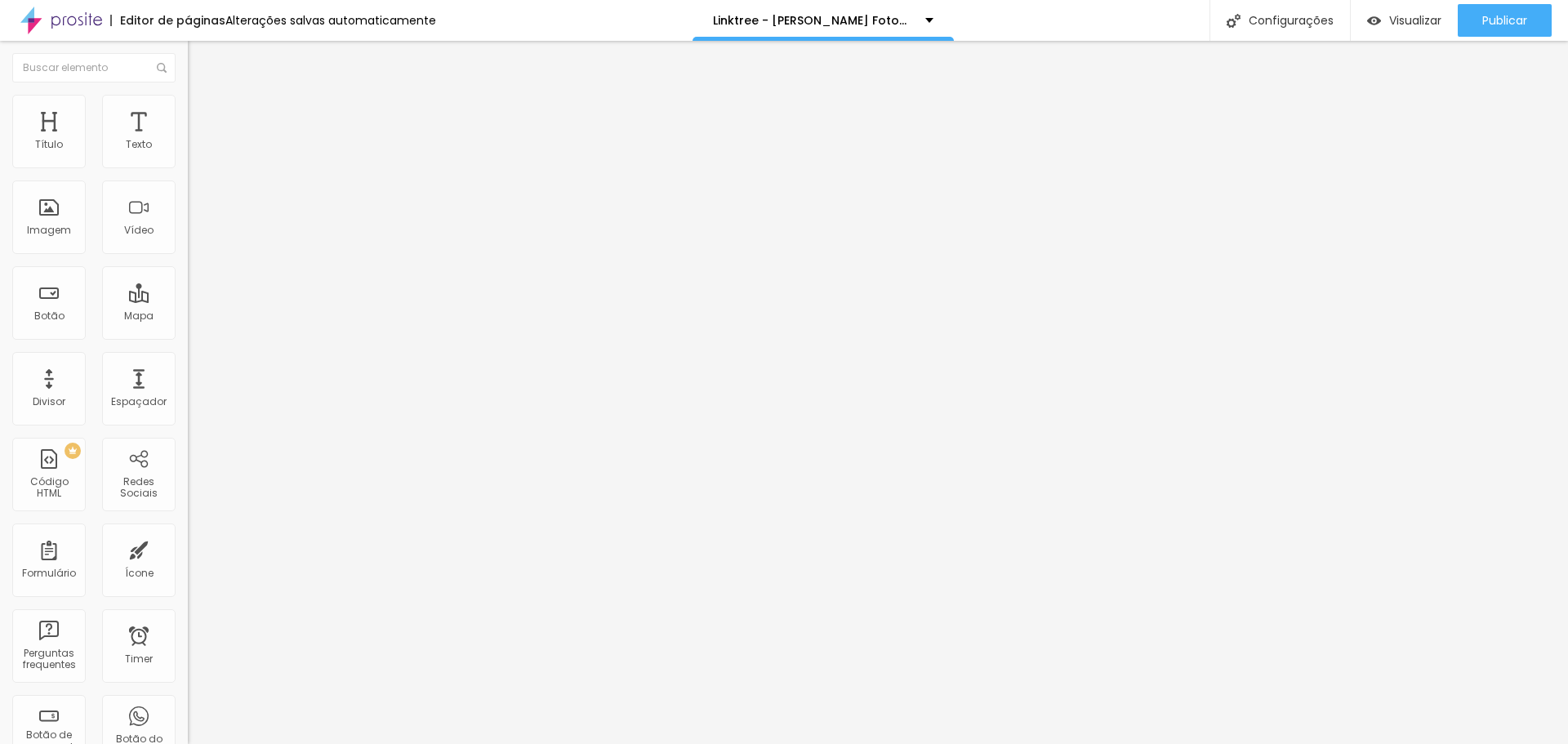
type input "102"
type input "100"
type input "99"
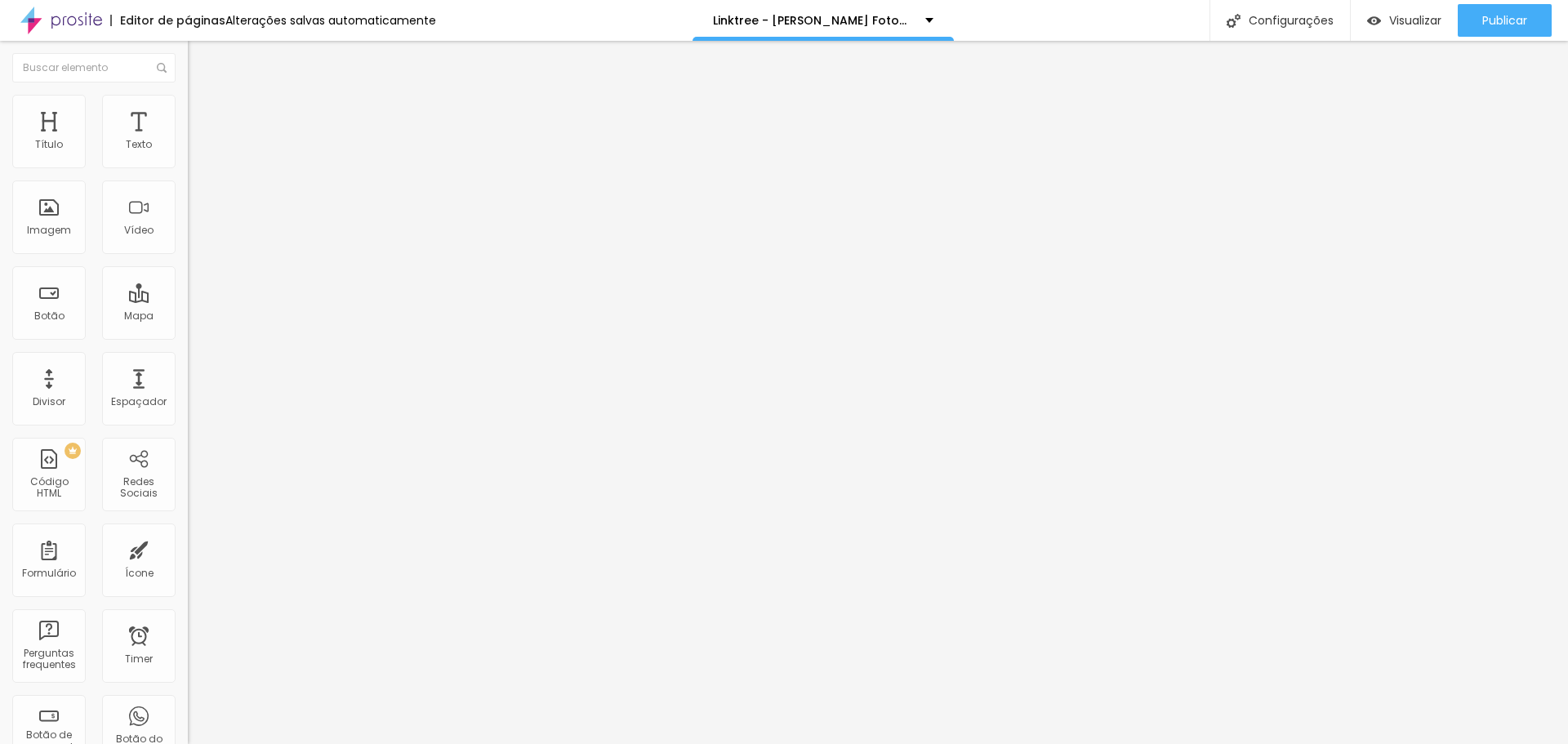
type input "99"
type input "97"
type input "99"
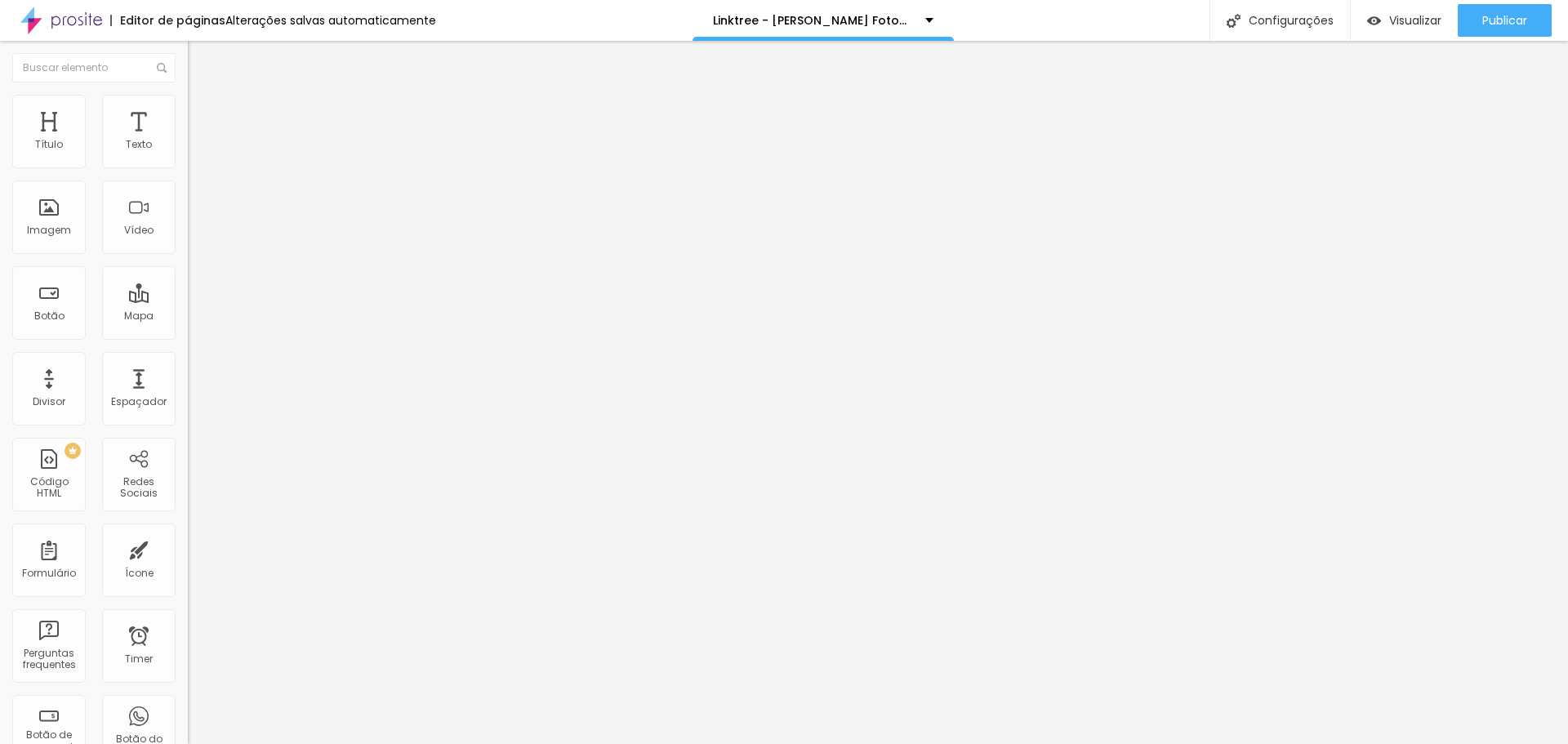
type input "114"
type input "125"
type input "138"
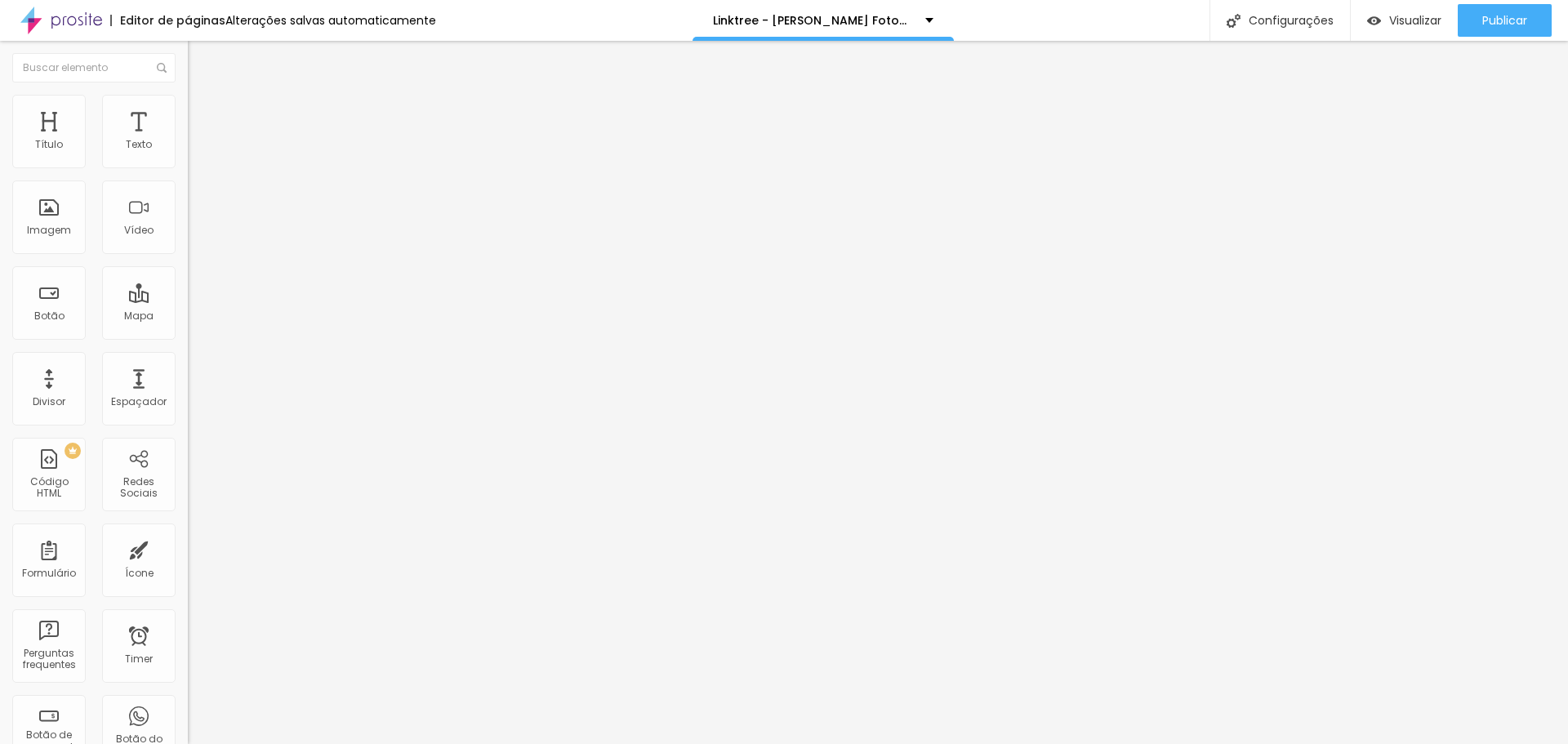
type input "138"
type input "160"
type input "170"
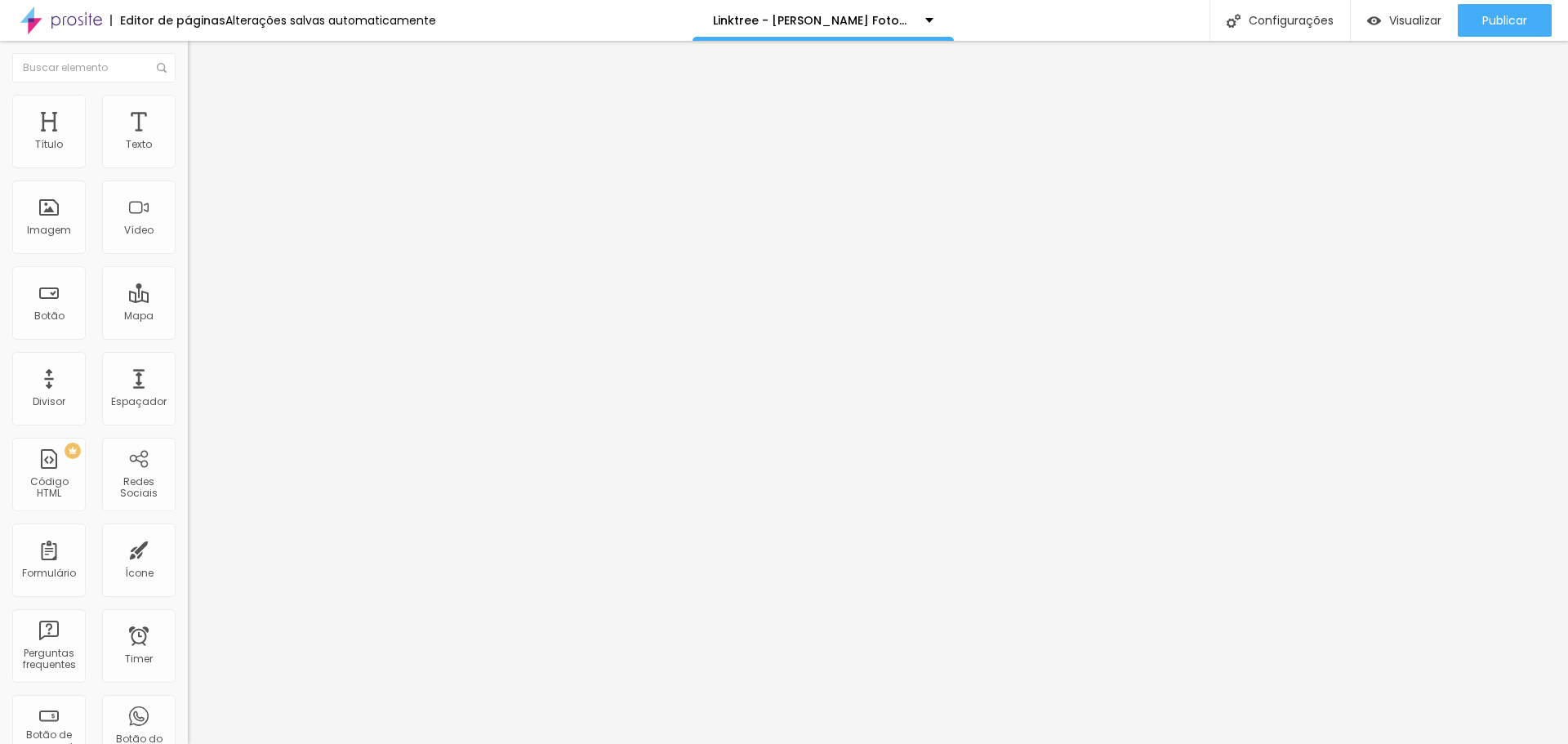
type input "179"
type input "186"
type input "191"
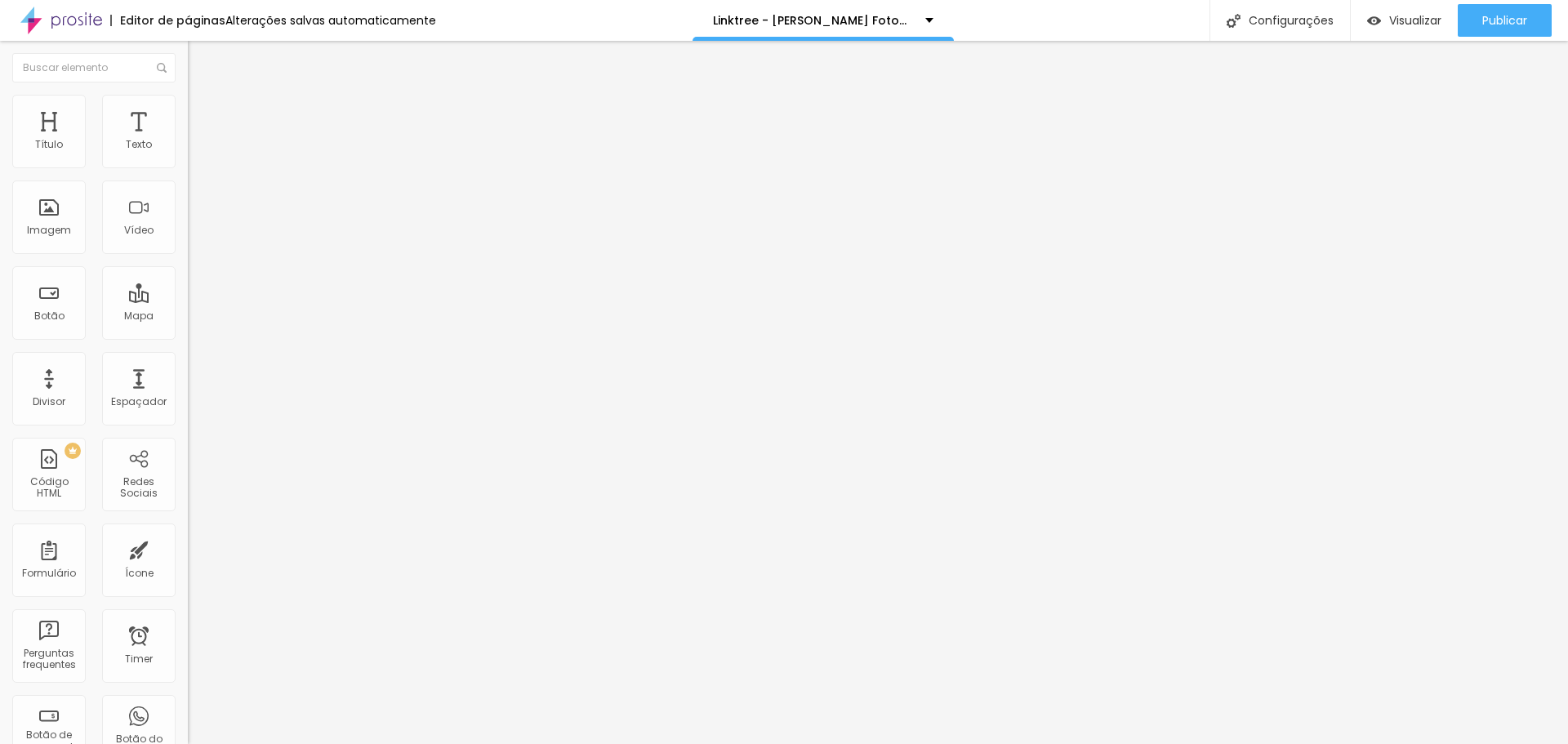
type input "191"
type input "194"
type input "199"
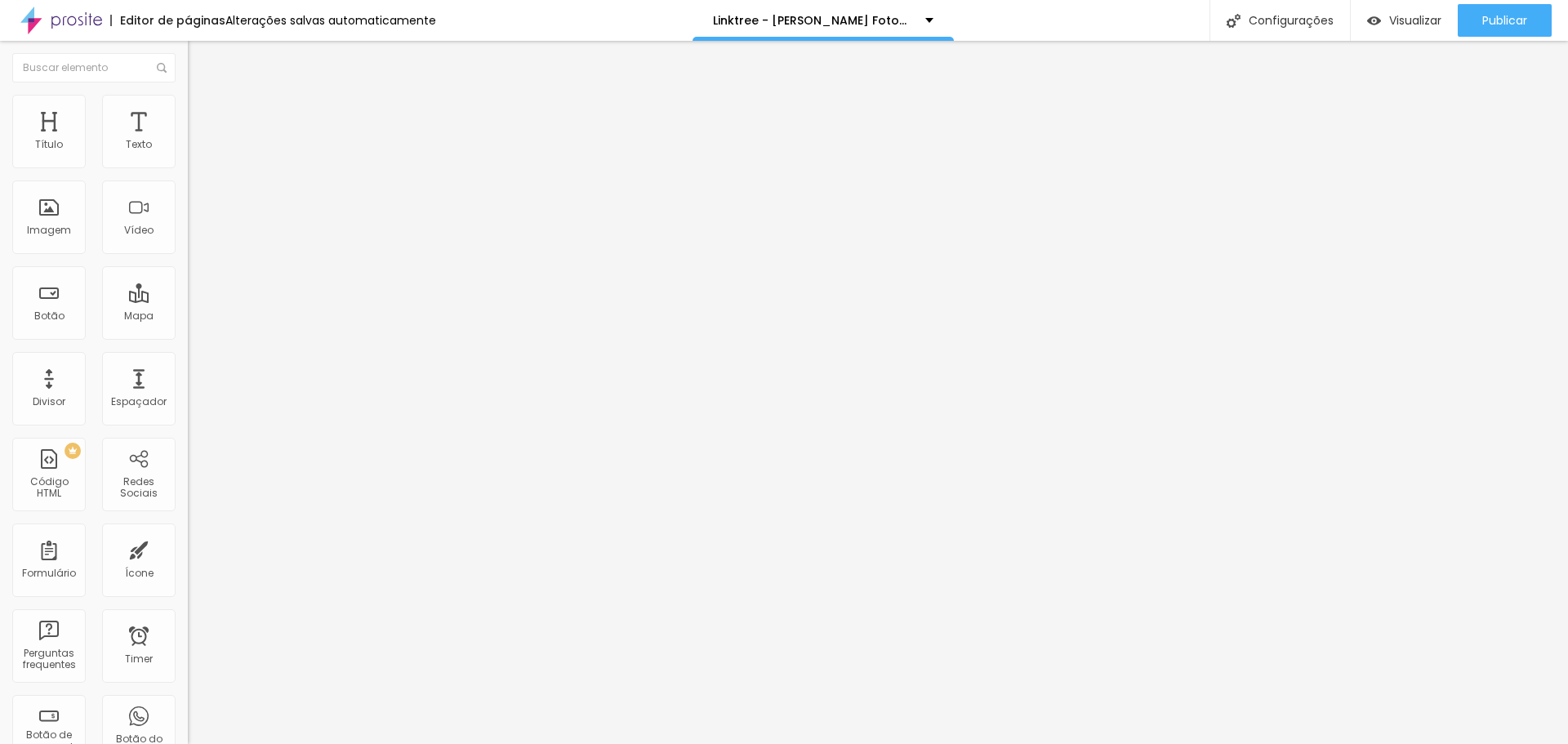
type input "200"
type input "191"
type input "168"
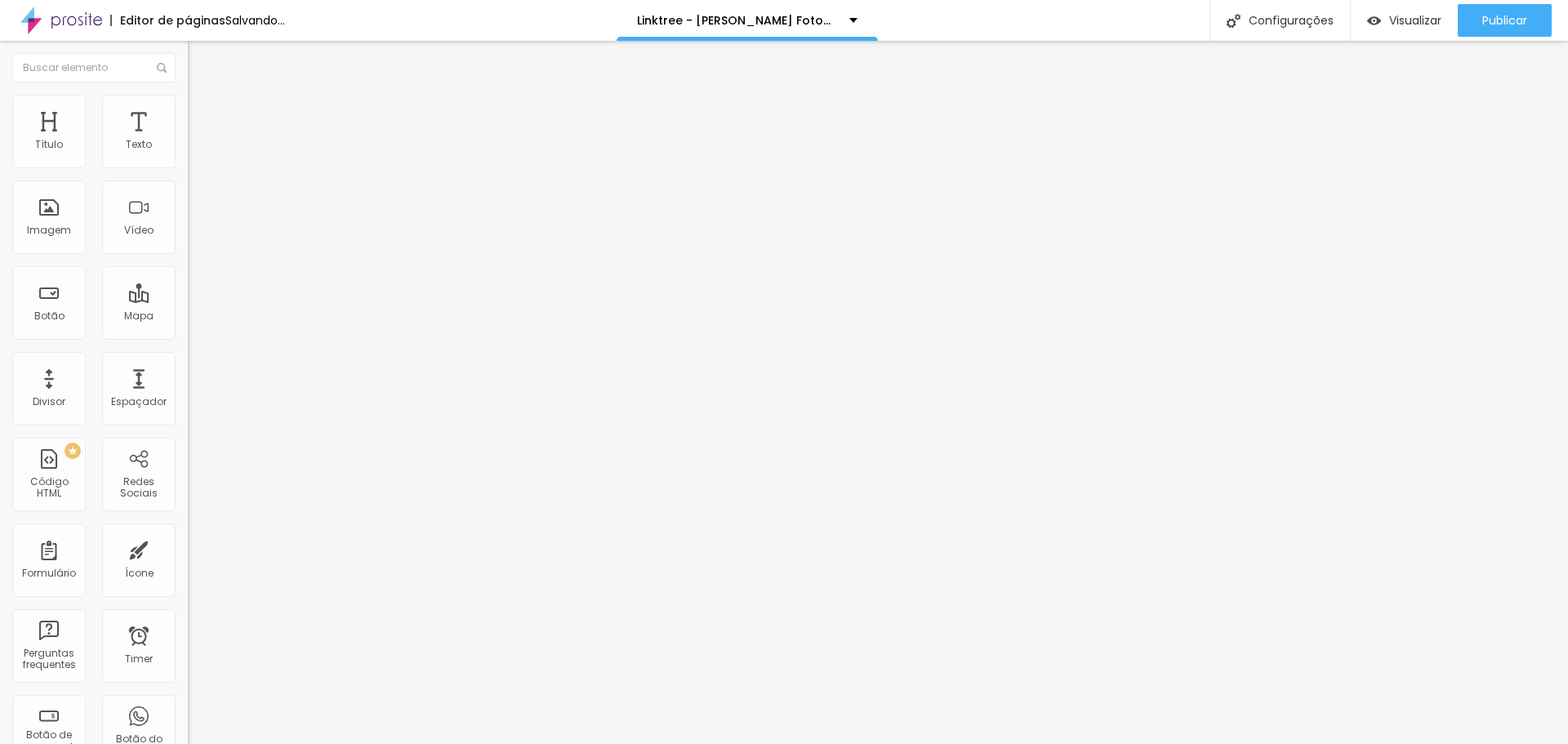
type input "168"
type input "150"
type input "133"
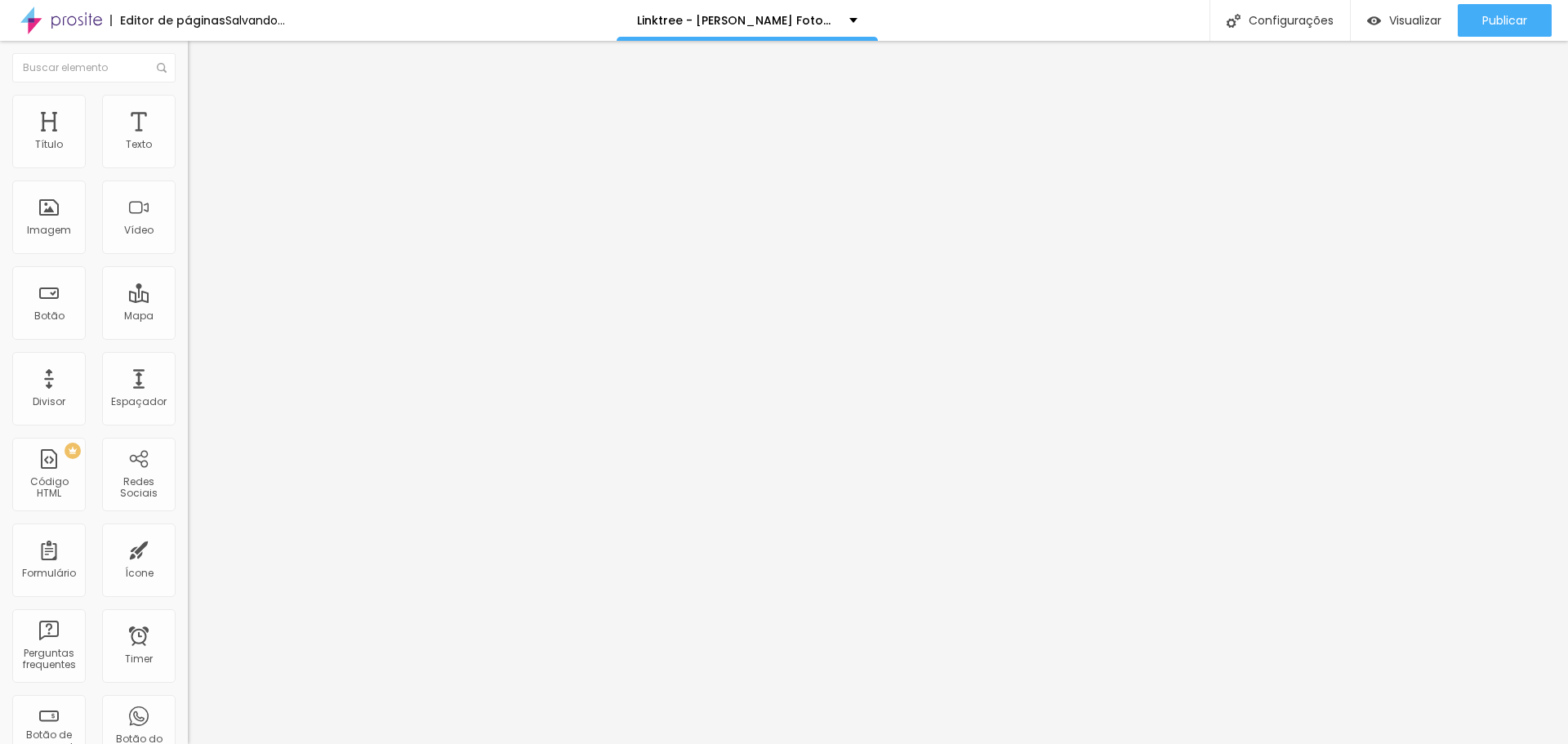
type input "118"
type input "102"
type input "86"
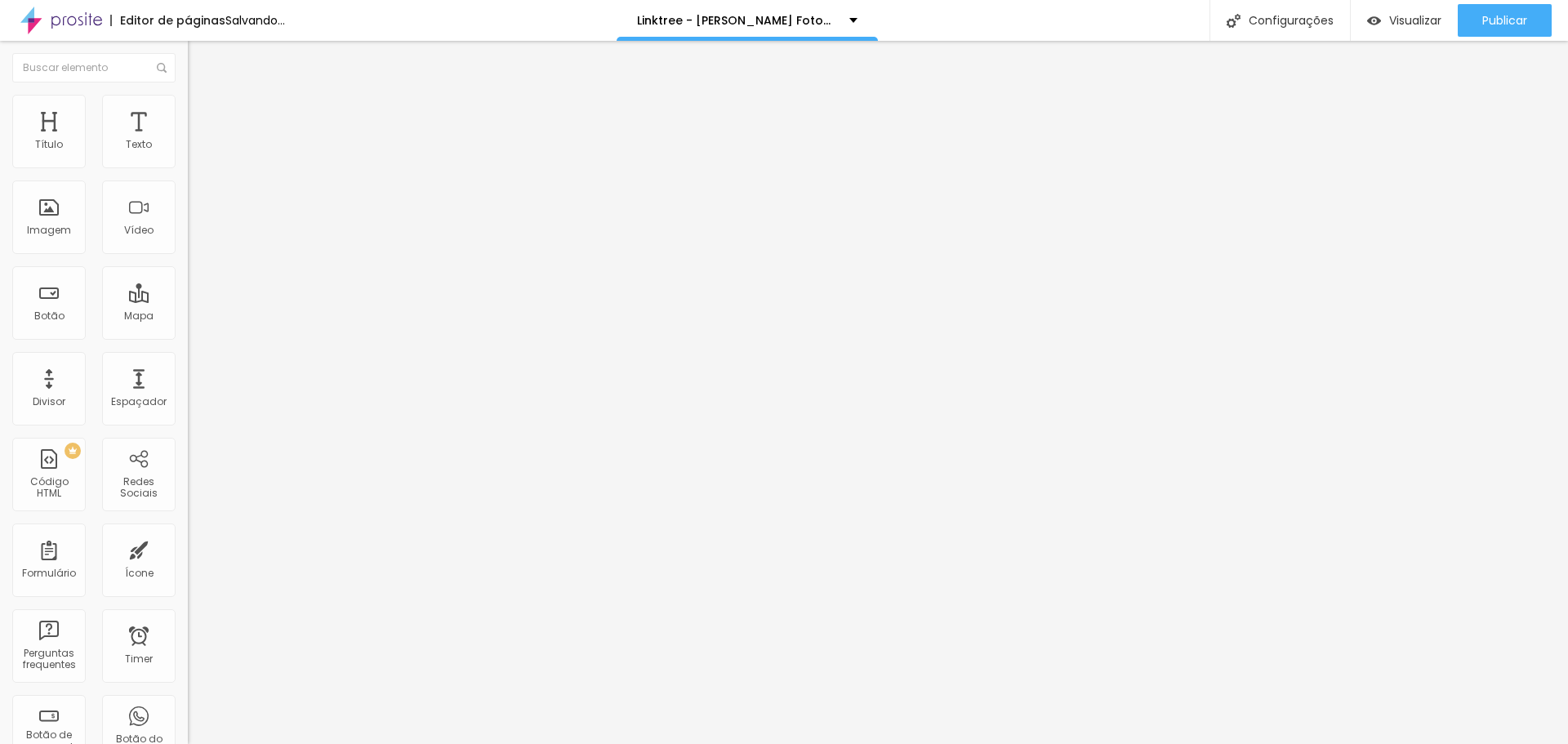
type input "86"
type input "66"
type input "61"
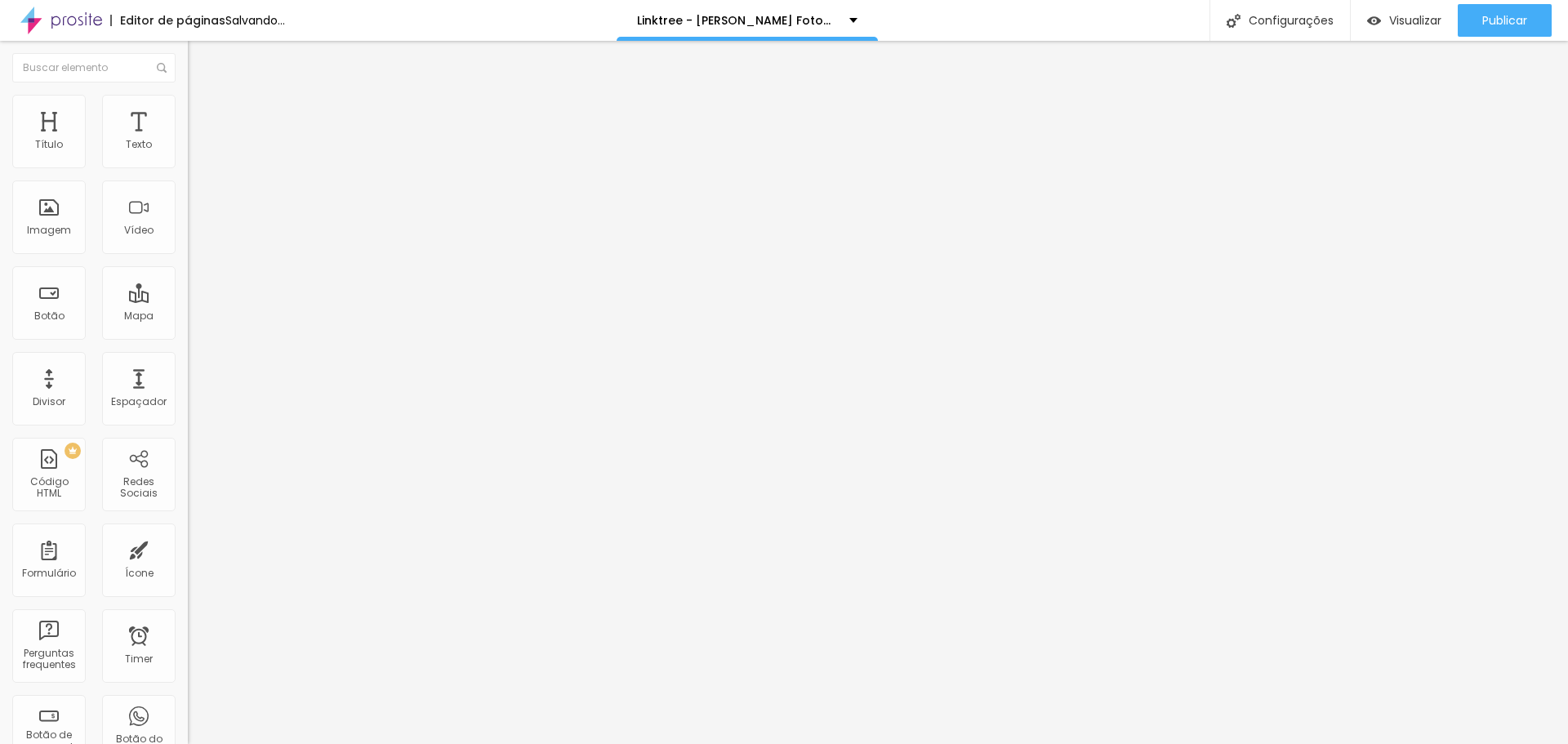
type input "59"
type input "61"
type input "64"
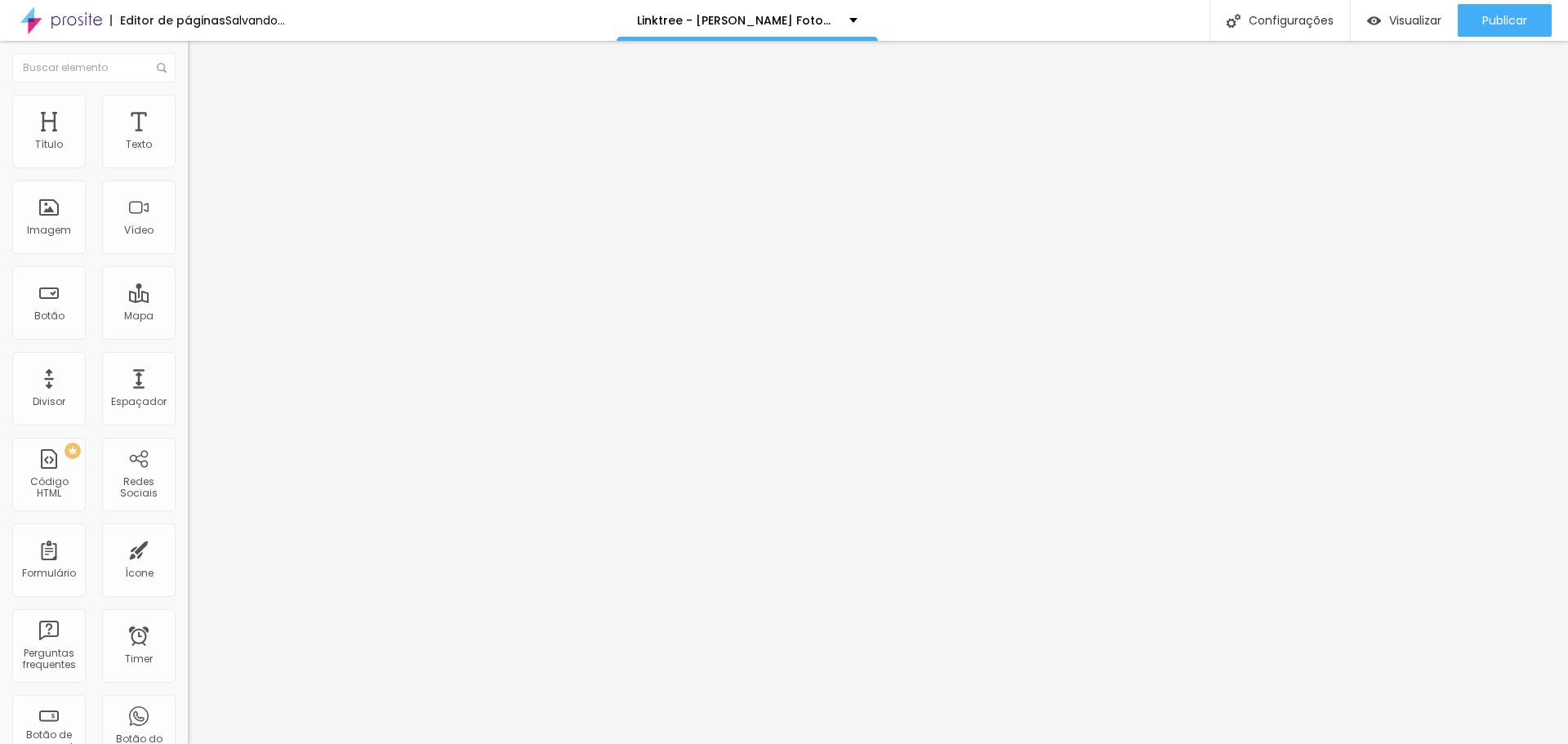
type input "64"
type input "69"
type input "72"
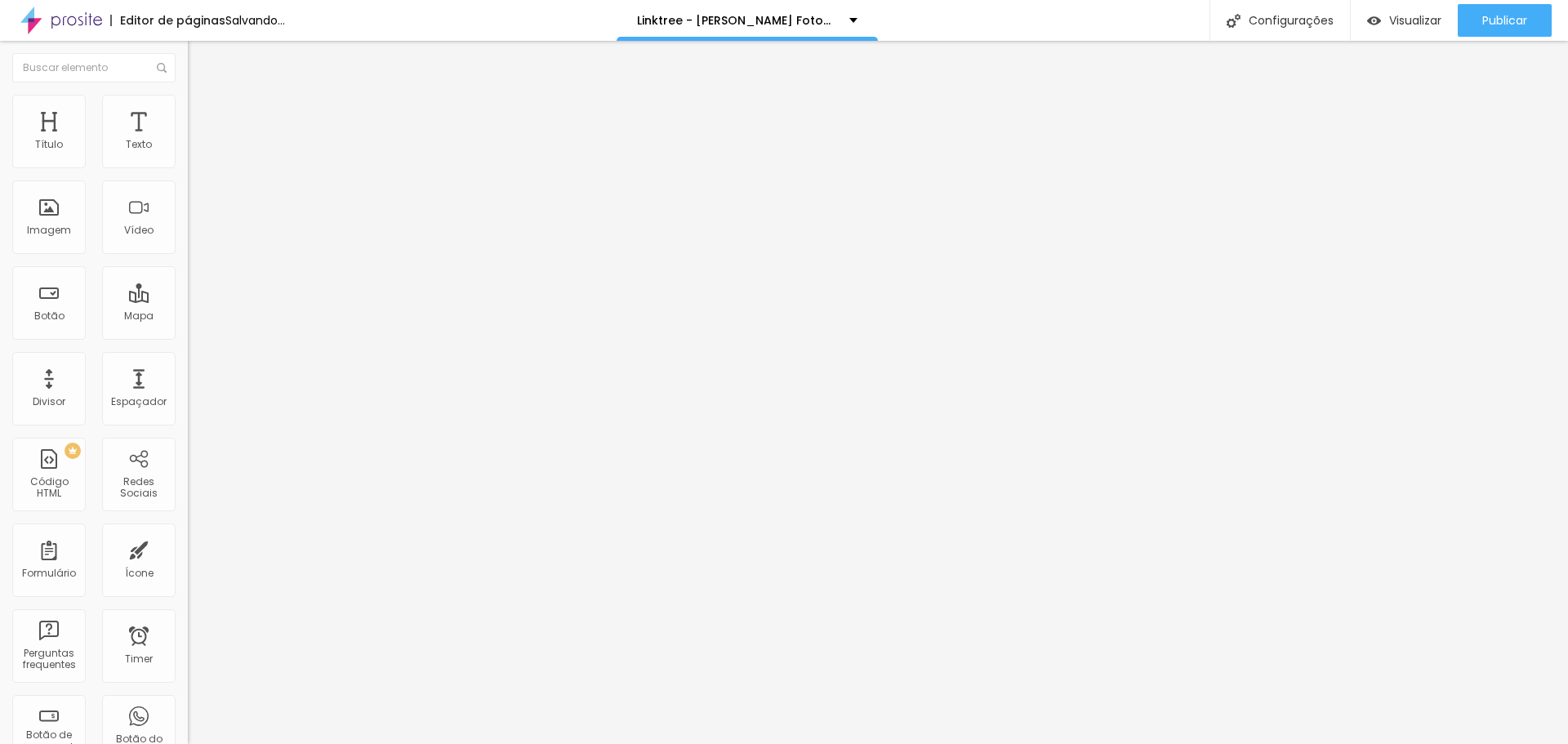
type input "76"
type input "81"
type input "84"
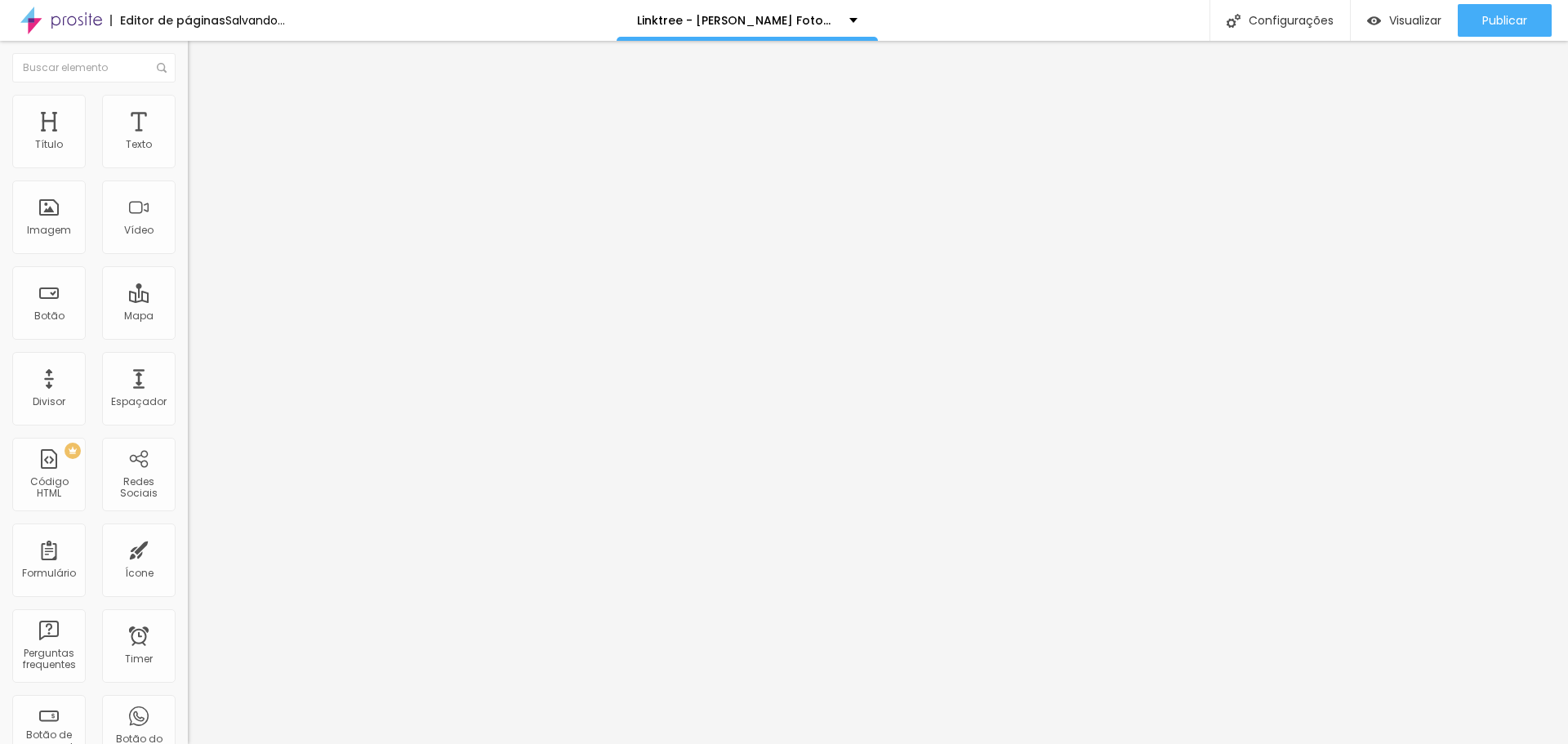
type input "84"
type input "86"
type input "87"
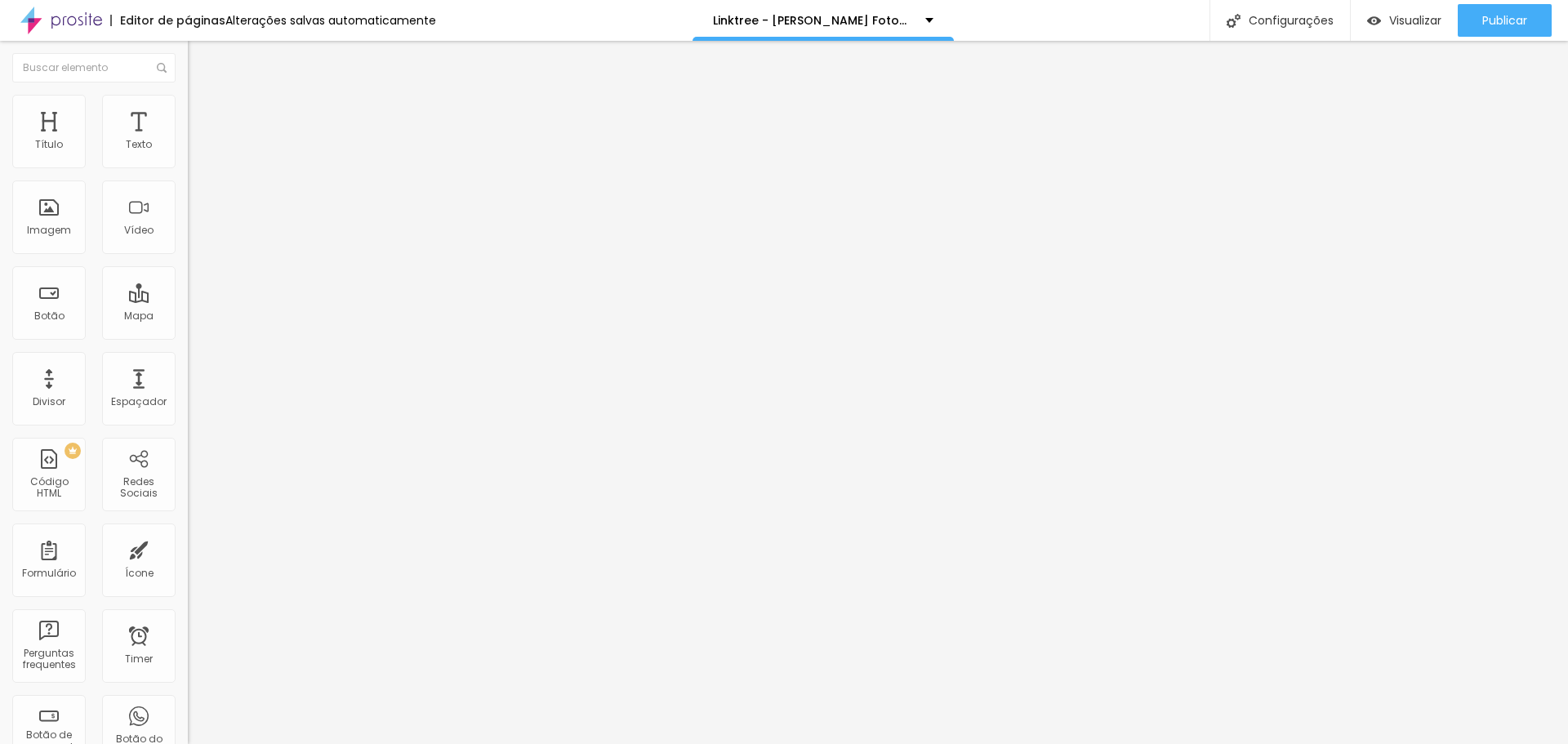
type input "84"
type input "81"
type input "77"
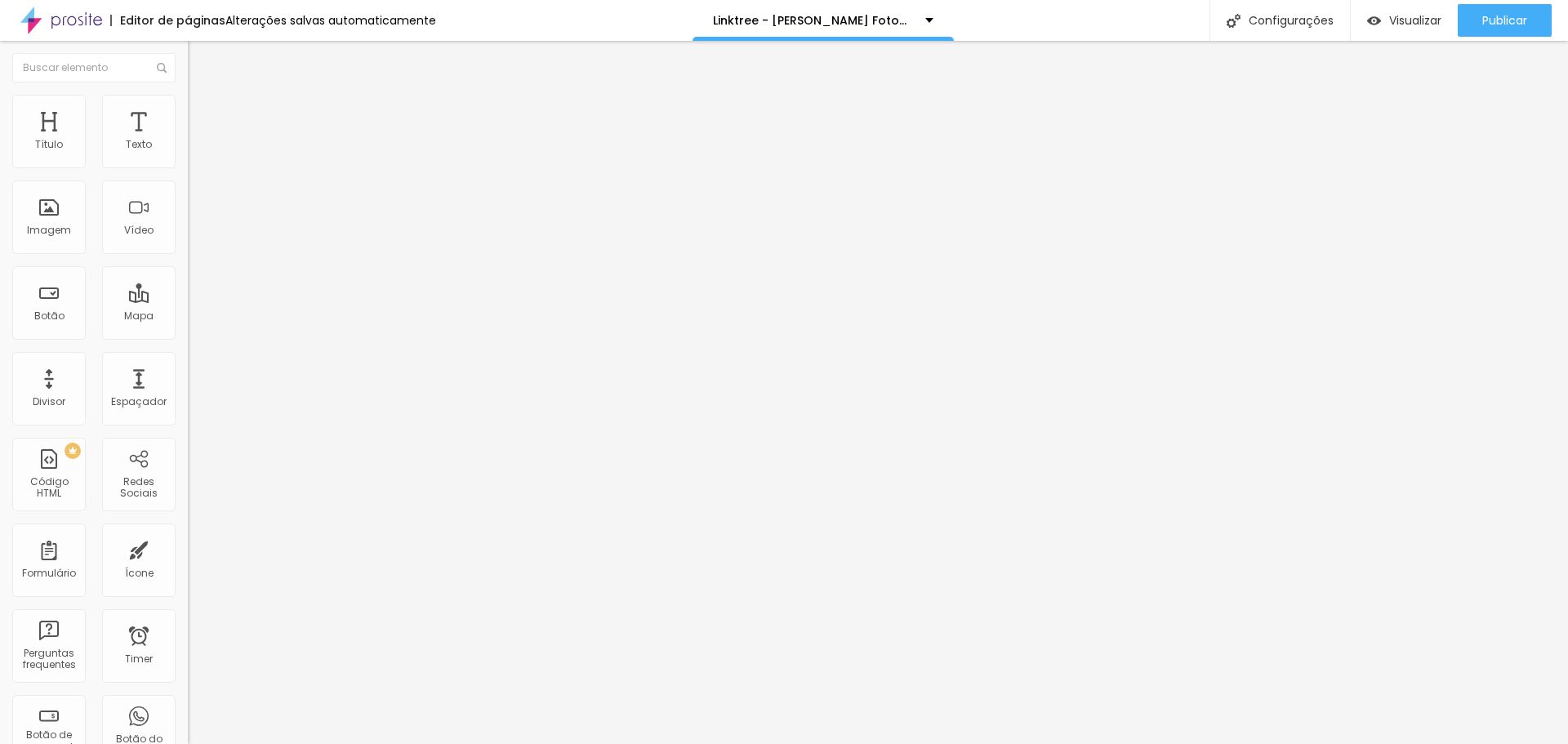
type input "77"
type input "76"
type input "72"
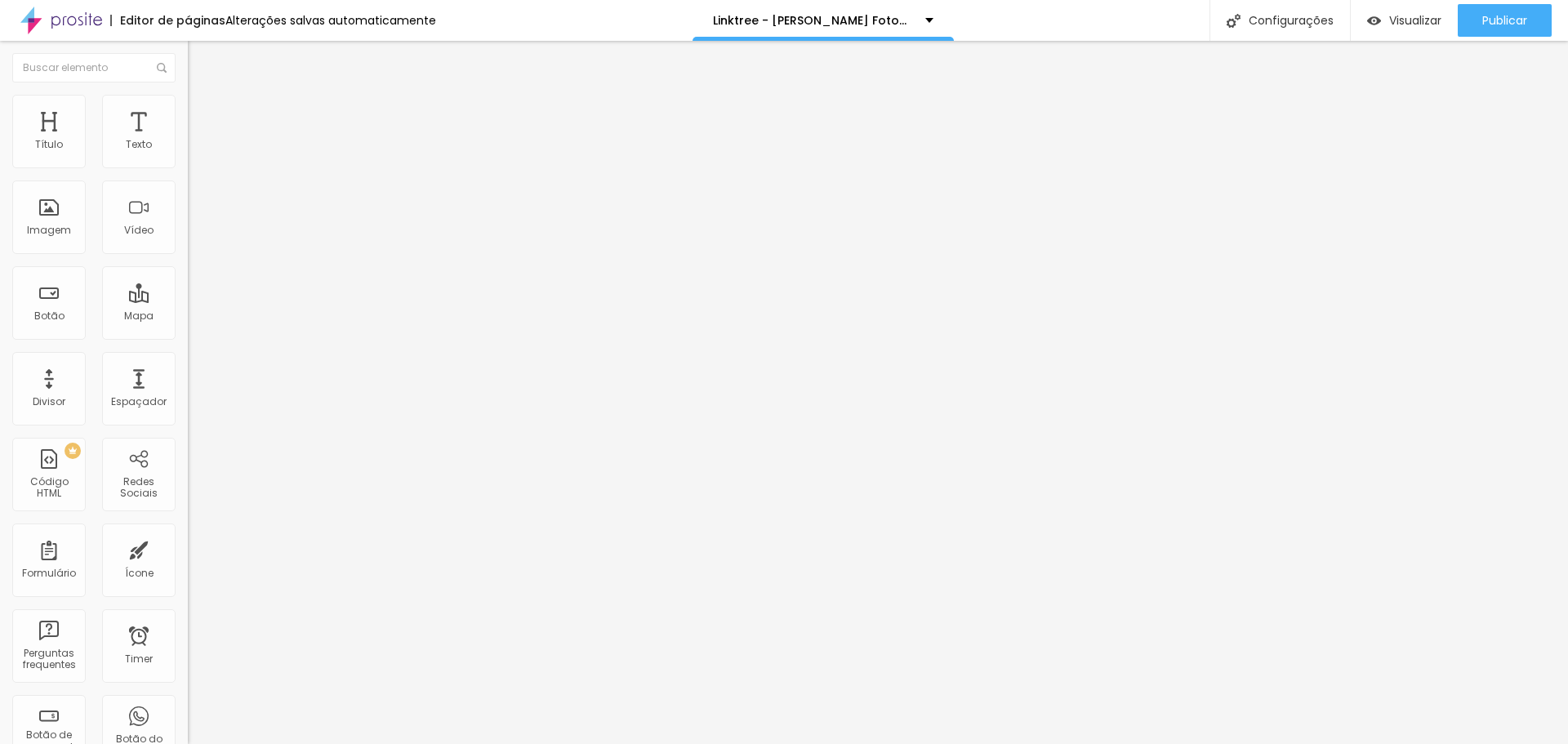
type input "69"
type input "67"
drag, startPoint x: 74, startPoint y: 211, endPoint x: 139, endPoint y: 219, distance: 65.5
click at [188, 358] on input "range" at bounding box center [240, 364] width 106 height 13
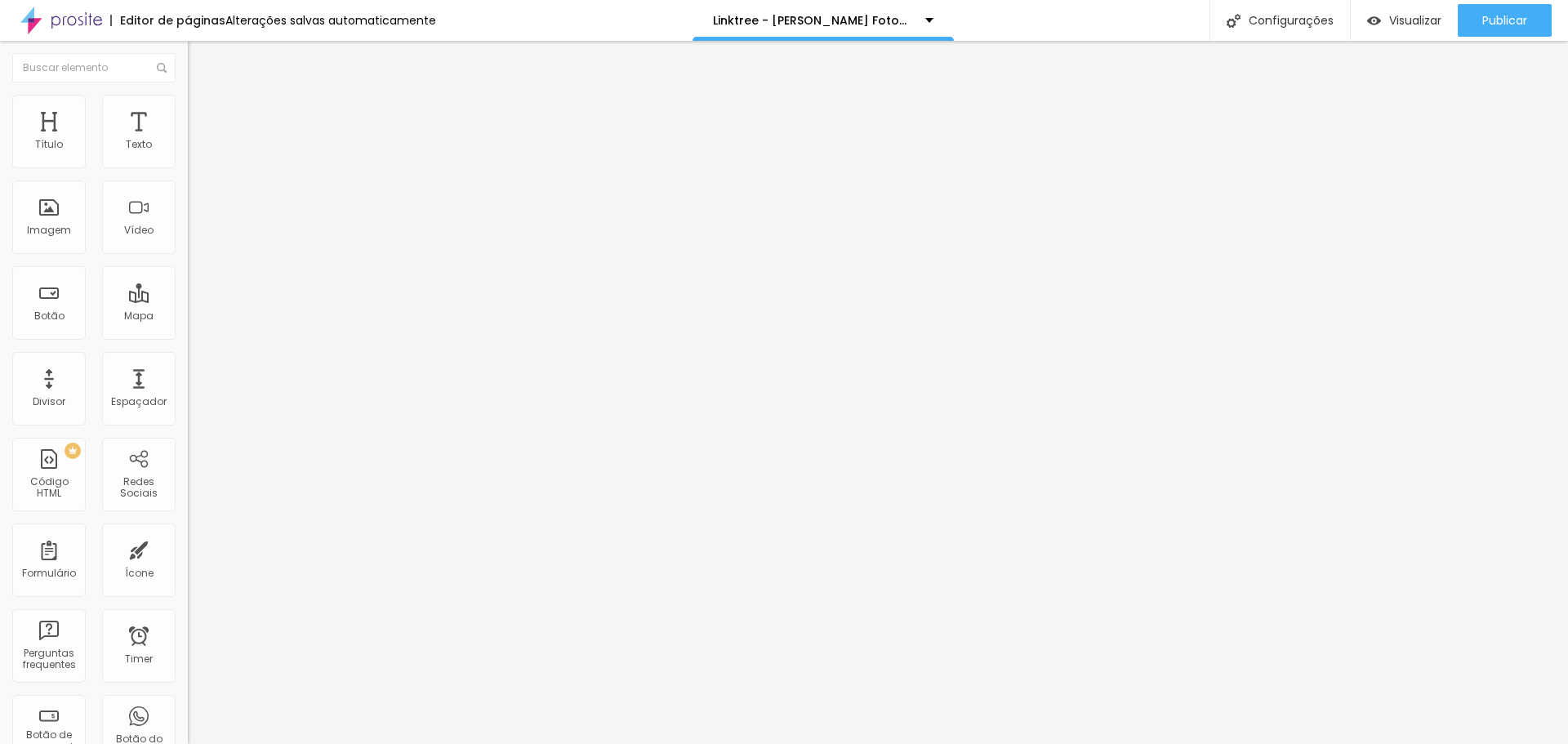
click at [188, 101] on li "Estilo" at bounding box center [281, 102] width 188 height 16
drag, startPoint x: 18, startPoint y: 222, endPoint x: 0, endPoint y: 227, distance: 18.7
click at [188, 209] on input "range" at bounding box center [240, 202] width 106 height 13
click at [194, 293] on icon "button" at bounding box center [196, 292] width 3 height 3
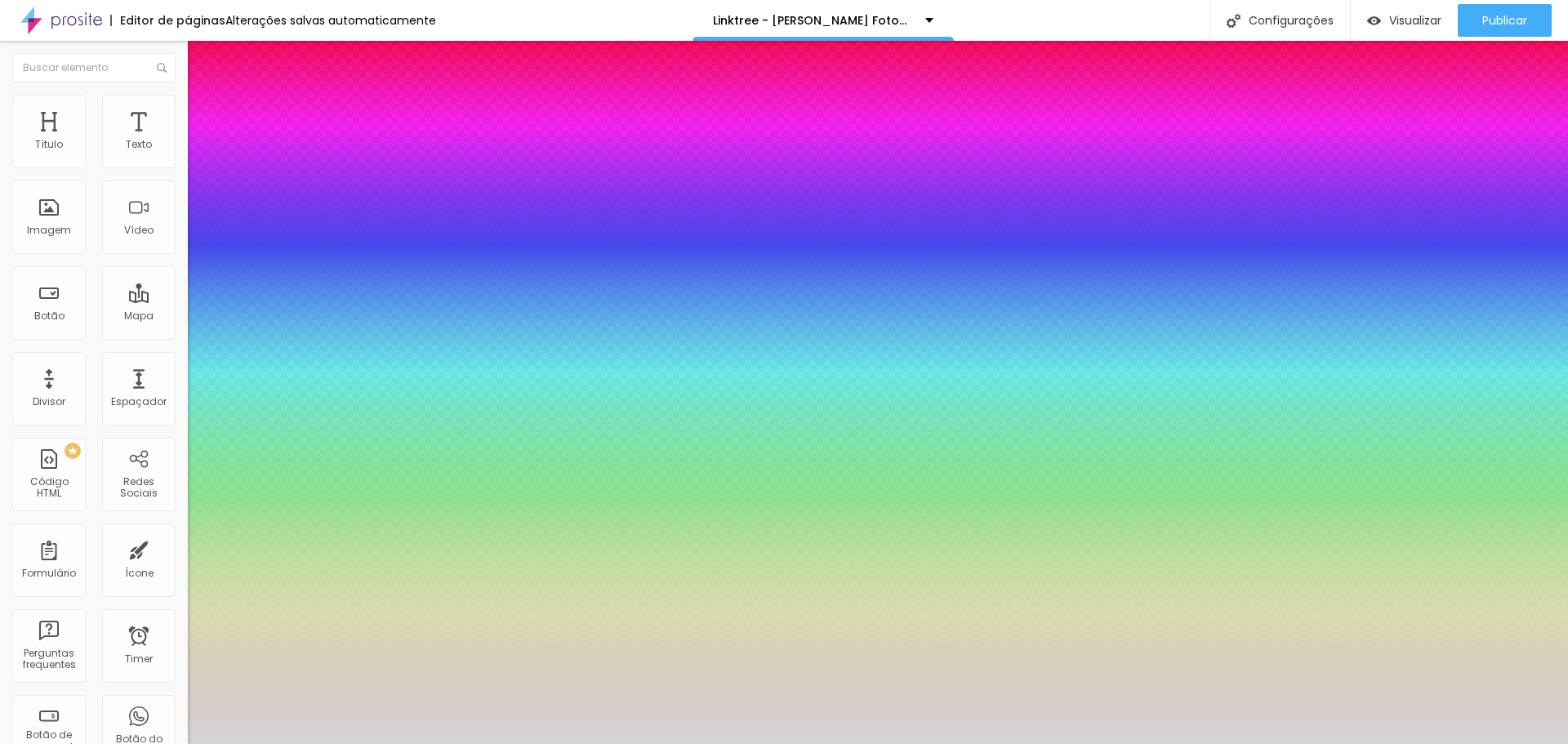
drag, startPoint x: 268, startPoint y: 364, endPoint x: 101, endPoint y: 371, distance: 167.1
drag, startPoint x: 183, startPoint y: 411, endPoint x: 76, endPoint y: 418, distance: 107.2
click at [53, 743] on div at bounding box center [784, 744] width 1568 height 0
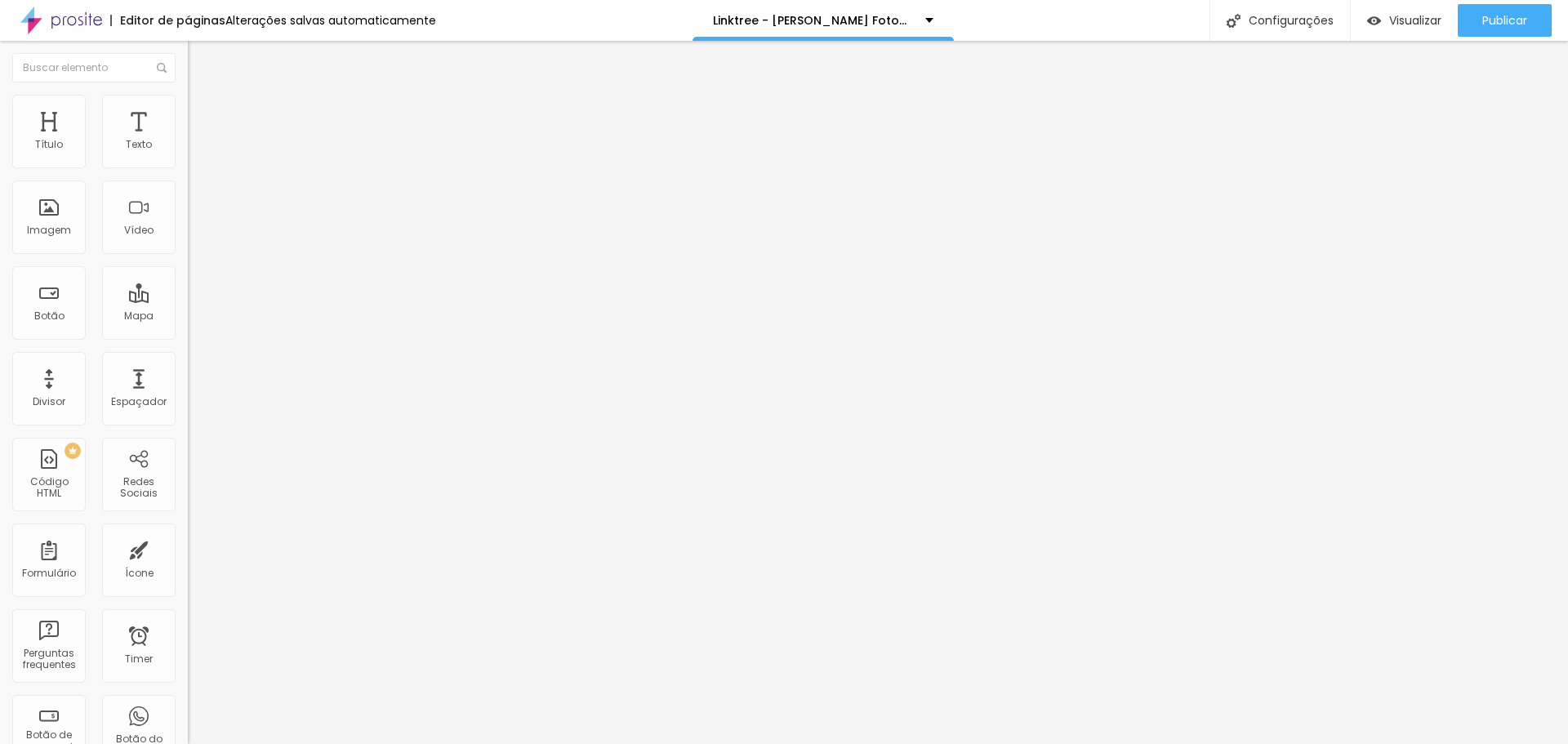
click at [188, 111] on img at bounding box center [194, 118] width 14 height 14
click at [200, 59] on img "button" at bounding box center [206, 59] width 13 height 13
